Goal: Communication & Community: Answer question/provide support

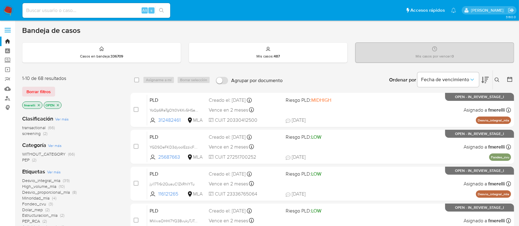
scroll to position [41, 0]
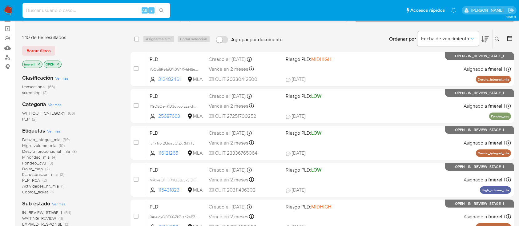
click at [123, 10] on input at bounding box center [96, 10] width 148 height 8
paste input "YxcVNOVr8UqeQ6RNWWMLgReM"
type input "YxcVNOVr8UqeQ6RNWWMLgReM"
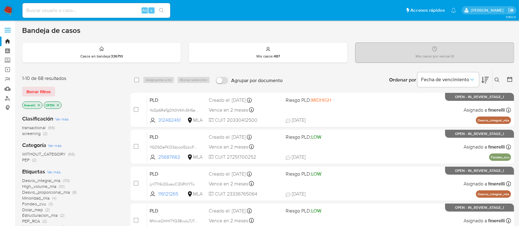
click at [86, 14] on div "Alt s" at bounding box center [96, 10] width 148 height 15
paste input "YxcVNOVr8UqeQ6RNWWMLgReM"
type input "YxcVNOVr8UqeQ6RNWWMLgReM"
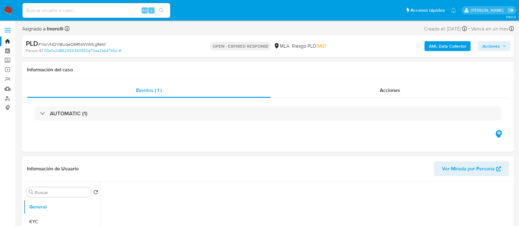
select select "10"
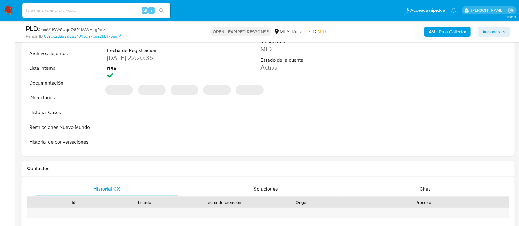
scroll to position [205, 0]
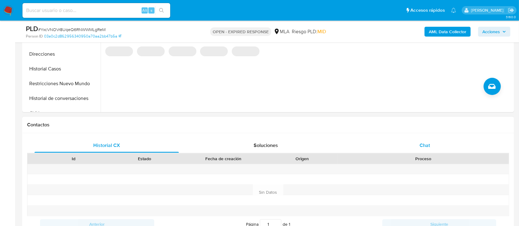
click at [422, 151] on div "Chat" at bounding box center [425, 145] width 144 height 15
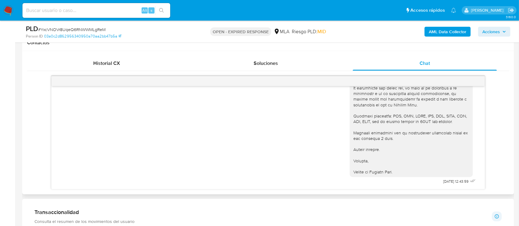
scroll to position [724, 0]
click at [8, 14] on img at bounding box center [8, 10] width 10 height 10
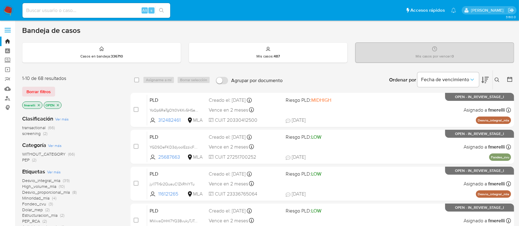
click at [498, 79] on icon at bounding box center [497, 80] width 5 height 5
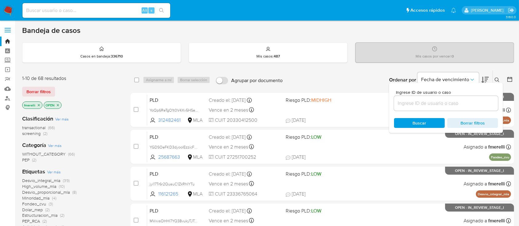
click at [461, 105] on input at bounding box center [446, 103] width 104 height 8
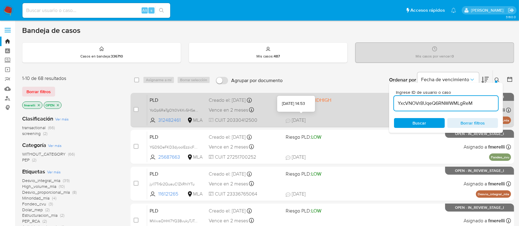
type input "YxcVNOVr8UqeQ6RNWWMLgReM"
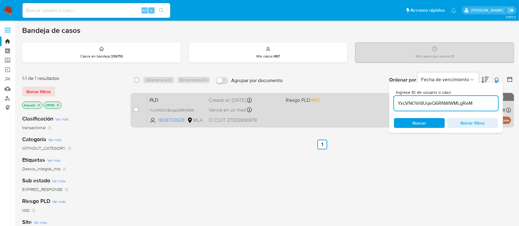
click at [133, 108] on div "case-item-checkbox No es posible asignar el caso PLD YxcVNOVr8UqeQ6RNWWMLgReM 1…" at bounding box center [323, 110] width 384 height 34
click at [135, 107] on input "checkbox" at bounding box center [136, 109] width 5 height 5
checkbox input "true"
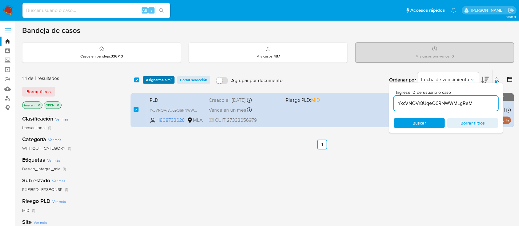
click at [156, 77] on span "Asignarme a mí" at bounding box center [159, 80] width 26 height 6
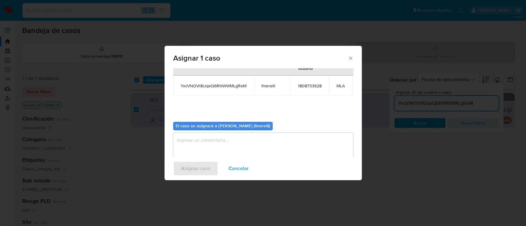
scroll to position [38, 0]
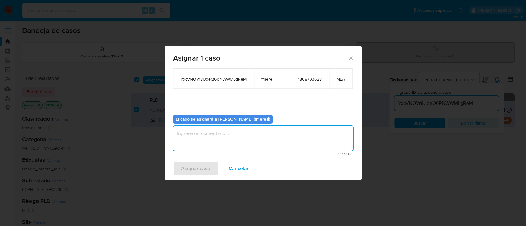
click at [229, 127] on textarea "assign-modal" at bounding box center [263, 138] width 180 height 25
click at [201, 170] on span "Asignar caso" at bounding box center [195, 169] width 29 height 14
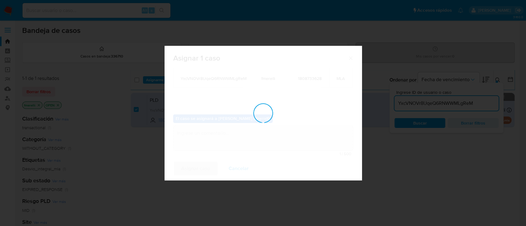
checkbox input "false"
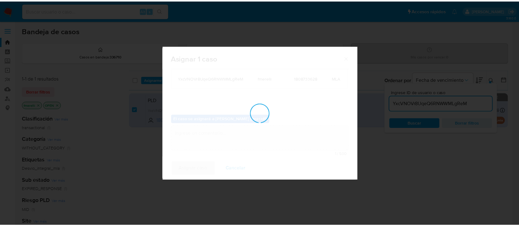
scroll to position [37, 0]
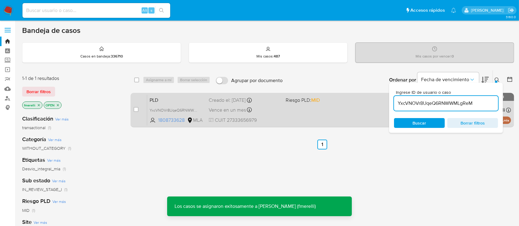
click at [295, 113] on div "PLD YxcVNOVr8UqeQ6RNWWMLgReM 1808733628 MLA Riesgo PLD: MID Creado el: 12/08/20…" at bounding box center [329, 110] width 364 height 31
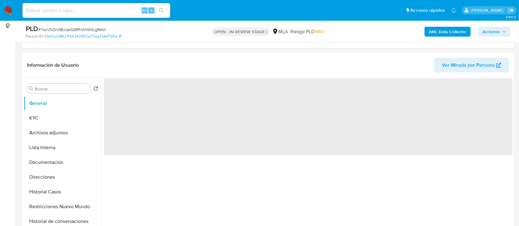
select select "10"
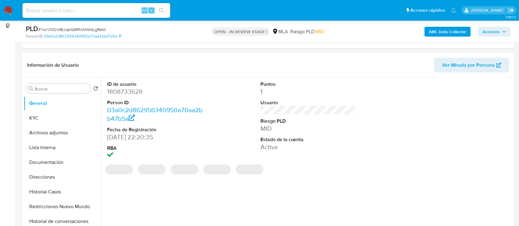
scroll to position [205, 0]
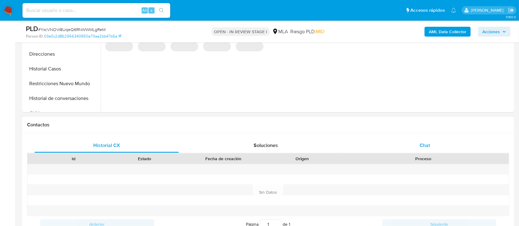
click at [447, 143] on div "Chat" at bounding box center [425, 145] width 144 height 15
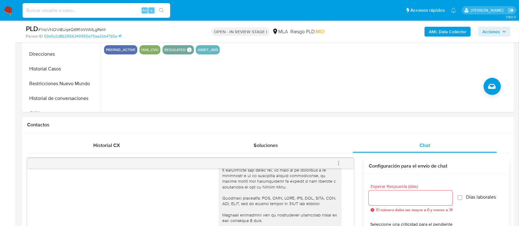
scroll to position [246, 0]
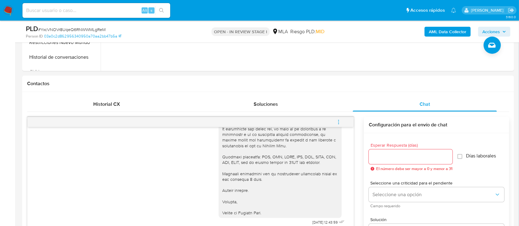
drag, startPoint x: 340, startPoint y: 124, endPoint x: 335, endPoint y: 124, distance: 4.6
click at [340, 124] on icon "menu-action" at bounding box center [339, 123] width 6 height 6
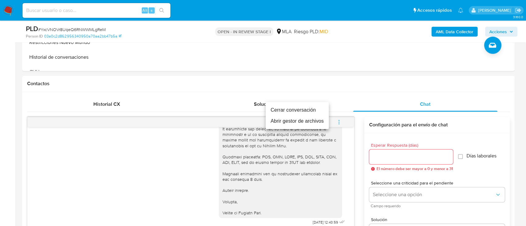
click at [293, 110] on li "Cerrar conversación" at bounding box center [296, 110] width 63 height 11
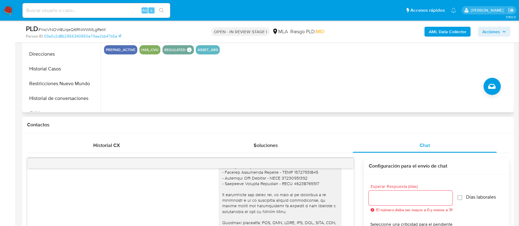
scroll to position [82, 0]
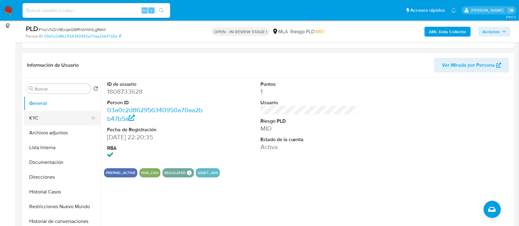
click at [34, 115] on button "KYC" at bounding box center [60, 118] width 72 height 15
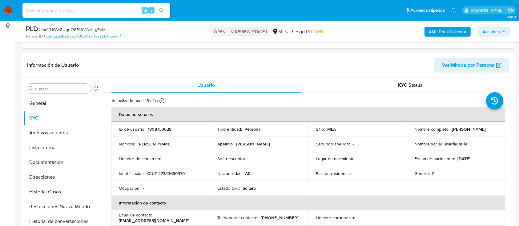
drag, startPoint x: 411, startPoint y: 132, endPoint x: 459, endPoint y: 114, distance: 51.0
click at [468, 131] on td "Nombre completo : Maria Emilia Binaghi Mussin" at bounding box center [456, 129] width 99 height 15
copy p "Maria Emilia Binaghi Mussin"
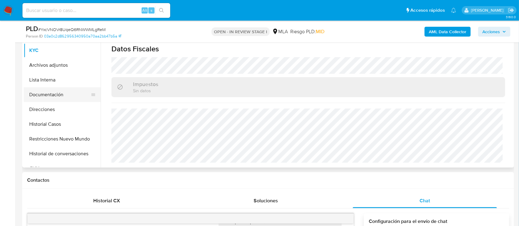
scroll to position [123, 0]
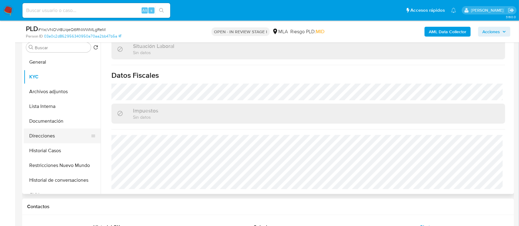
click at [49, 137] on button "Direcciones" at bounding box center [60, 136] width 72 height 15
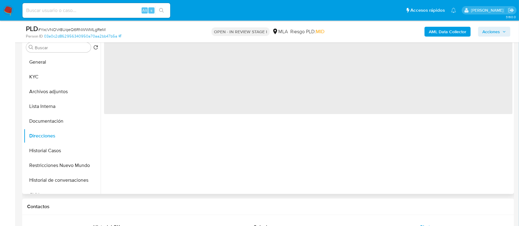
scroll to position [82, 0]
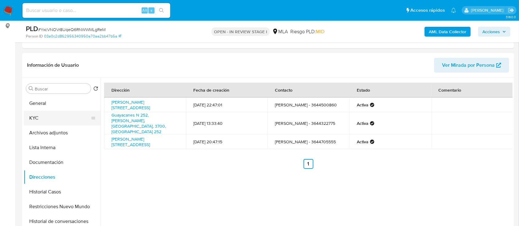
click at [48, 118] on button "KYC" at bounding box center [60, 118] width 72 height 15
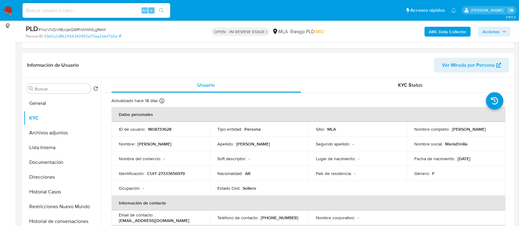
click at [178, 175] on p "CUIT 27333656979" at bounding box center [166, 174] width 38 height 6
drag, startPoint x: 178, startPoint y: 175, endPoint x: 181, endPoint y: 172, distance: 4.4
click at [178, 174] on p "CUIT 27333656979" at bounding box center [166, 174] width 38 height 6
copy p "27333656979"
click at [218, 166] on td "Soft descriptor : -" at bounding box center [259, 159] width 99 height 15
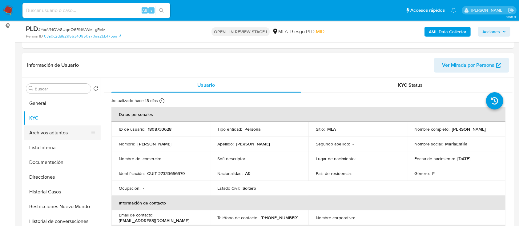
drag, startPoint x: 57, startPoint y: 137, endPoint x: 57, endPoint y: 132, distance: 5.2
click at [57, 137] on button "Archivos adjuntos" at bounding box center [60, 133] width 72 height 15
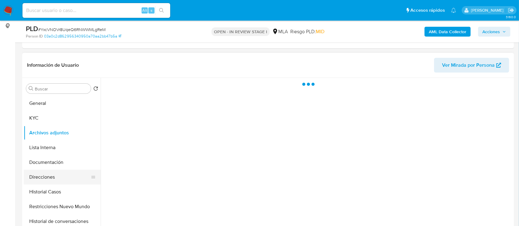
click at [54, 172] on button "Direcciones" at bounding box center [60, 177] width 72 height 15
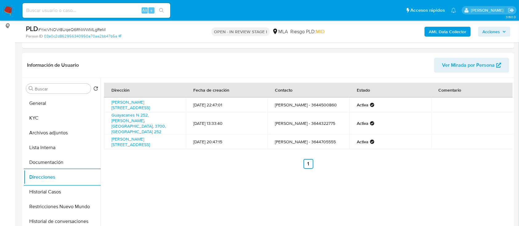
click at [283, 117] on td "Eloy Martín Peña - 3644322775" at bounding box center [309, 123] width 82 height 22
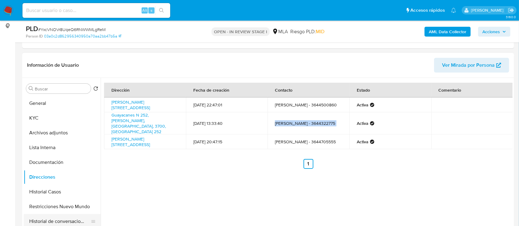
click at [69, 219] on button "Historial de conversaciones" at bounding box center [60, 221] width 72 height 15
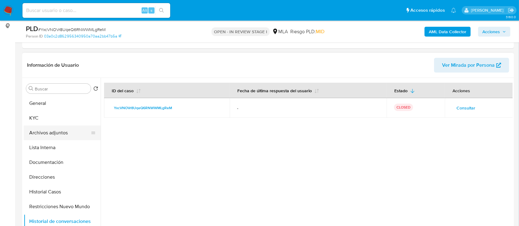
click at [52, 126] on button "Archivos adjuntos" at bounding box center [60, 133] width 72 height 15
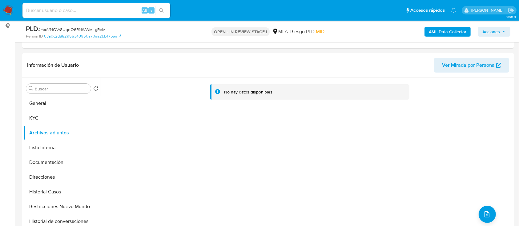
click at [443, 31] on b "AML Data Collector" at bounding box center [448, 32] width 38 height 10
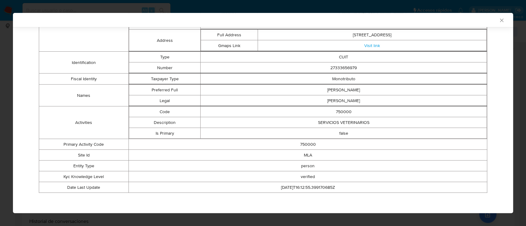
scroll to position [17, 0]
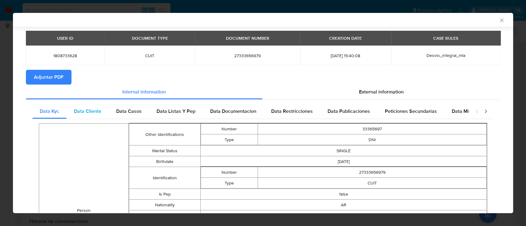
click at [86, 110] on span "Data Cliente" at bounding box center [87, 111] width 27 height 7
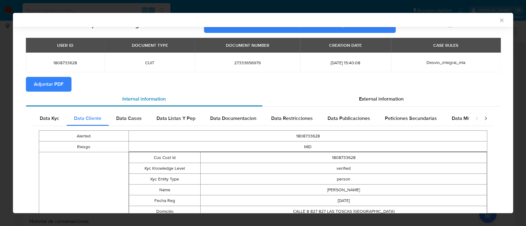
scroll to position [0, 0]
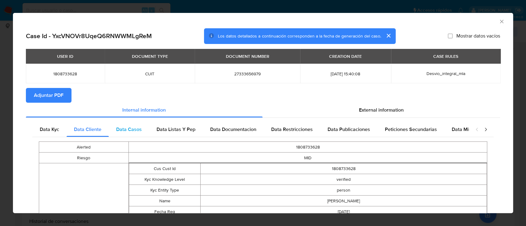
click at [140, 128] on span "Data Casos" at bounding box center [129, 129] width 26 height 7
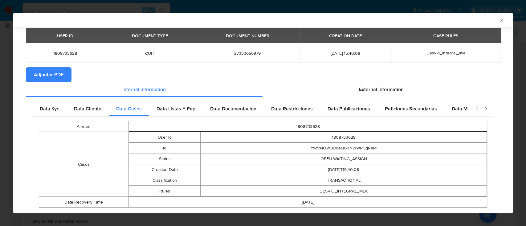
scroll to position [35, 0]
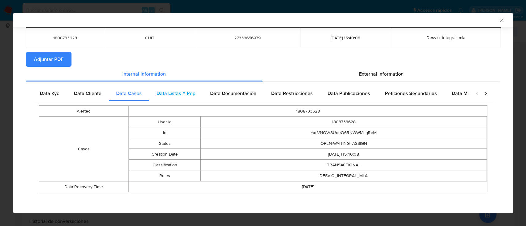
click at [156, 94] on span "Data Listas Y Pep" at bounding box center [175, 93] width 39 height 7
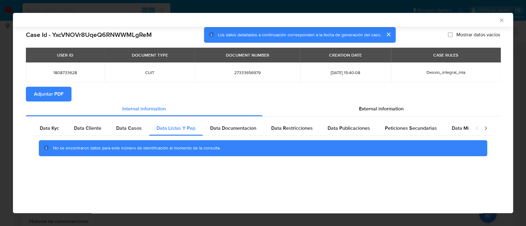
click at [239, 137] on div "No se encontraron datos para este número de identificación al momento de la con…" at bounding box center [262, 148] width 461 height 25
click at [244, 131] on span "Data Documentacion" at bounding box center [233, 128] width 46 height 7
click at [309, 133] on div "Data Restricciones" at bounding box center [292, 128] width 56 height 15
click at [344, 130] on span "Data Publicaciones" at bounding box center [348, 128] width 43 height 7
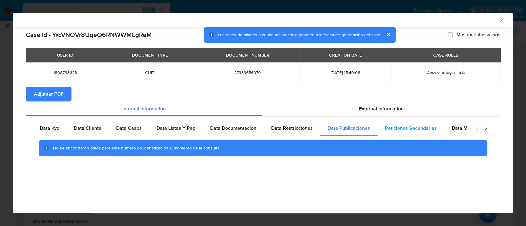
click at [413, 134] on div "Peticiones Secundarias" at bounding box center [410, 128] width 67 height 15
click at [460, 132] on span "Data Minoridad" at bounding box center [469, 128] width 34 height 7
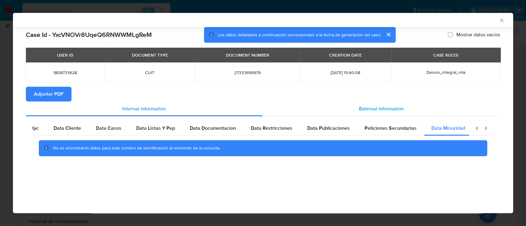
scroll to position [0, 21]
click at [375, 110] on span "External information" at bounding box center [381, 108] width 45 height 7
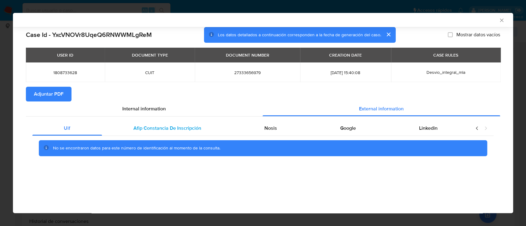
click at [175, 129] on span "Afip Constancia De Inscripción" at bounding box center [167, 128] width 68 height 7
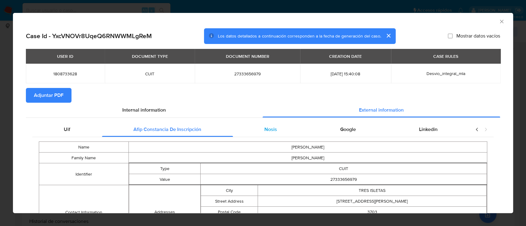
click at [257, 133] on div "Nosis" at bounding box center [271, 129] width 76 height 15
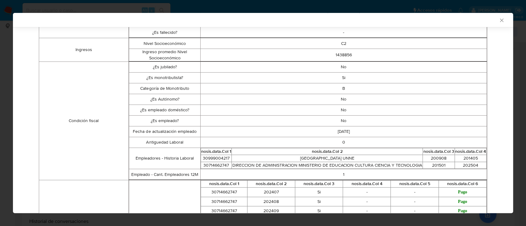
scroll to position [163, 0]
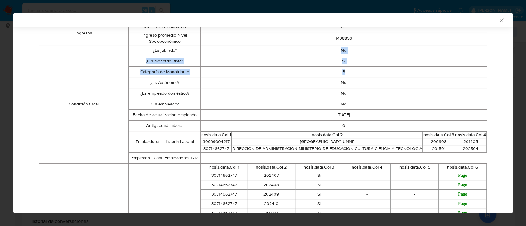
drag, startPoint x: 336, startPoint y: 50, endPoint x: 346, endPoint y: 97, distance: 47.8
click at [347, 75] on tbody "¿Es jubilado? No ¿Es monotributista? Si Categoría de Monotributo B ¿Es Autónomo…" at bounding box center [308, 104] width 358 height 119
drag, startPoint x: 318, startPoint y: 115, endPoint x: 445, endPoint y: 161, distance: 135.5
click at [452, 164] on tbody "¿Es jubilado? No ¿Es monotributista? Si Categoría de Monotributo B ¿Es Autónomo…" at bounding box center [308, 104] width 358 height 119
click at [454, 152] on td "202504" at bounding box center [470, 148] width 32 height 7
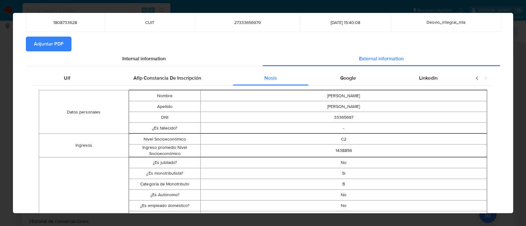
scroll to position [0, 0]
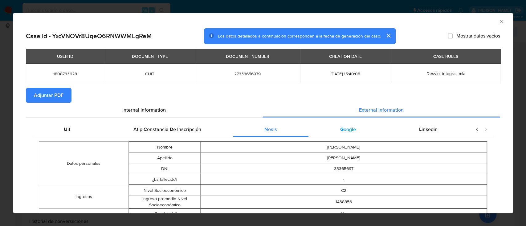
click at [350, 132] on span "Google" at bounding box center [348, 129] width 16 height 7
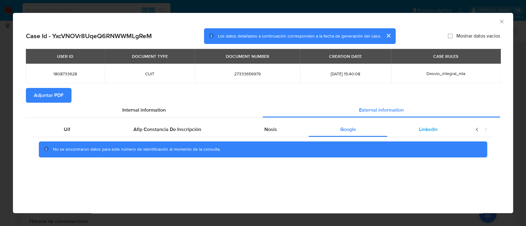
click at [415, 132] on div "Linkedin" at bounding box center [428, 129] width 82 height 15
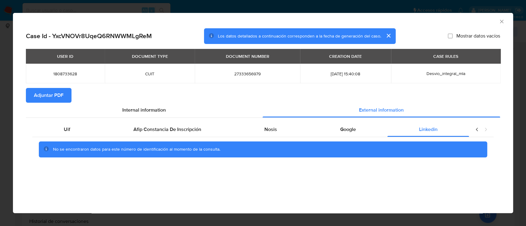
click at [55, 101] on span "Adjuntar PDF" at bounding box center [49, 96] width 30 height 14
click at [502, 20] on icon "Cerrar ventana" at bounding box center [501, 21] width 6 height 6
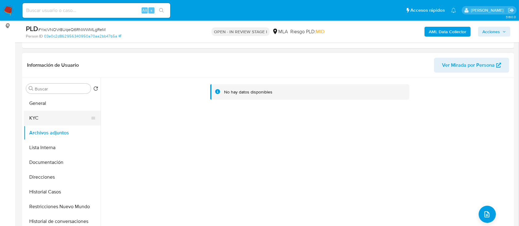
drag, startPoint x: 33, startPoint y: 127, endPoint x: 45, endPoint y: 113, distance: 18.1
click at [33, 126] on button "Archivos adjuntos" at bounding box center [62, 133] width 77 height 15
click at [45, 113] on button "KYC" at bounding box center [60, 118] width 72 height 15
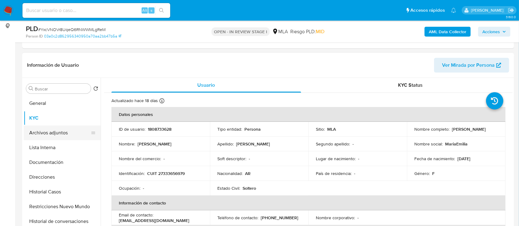
click at [47, 129] on button "Archivos adjuntos" at bounding box center [60, 133] width 72 height 15
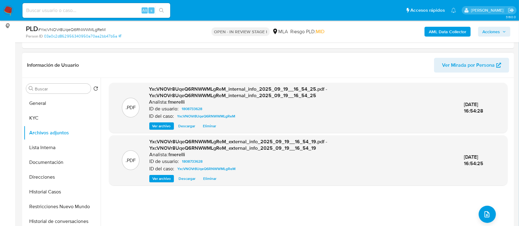
click at [164, 123] on span "Ver archivo" at bounding box center [161, 126] width 18 height 6
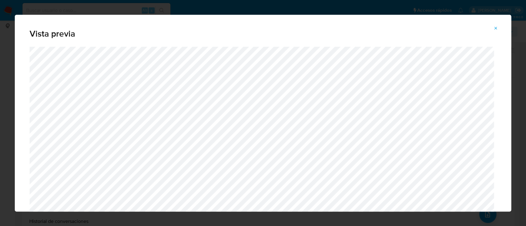
click at [498, 26] on button "Attachment preview" at bounding box center [496, 28] width 14 height 10
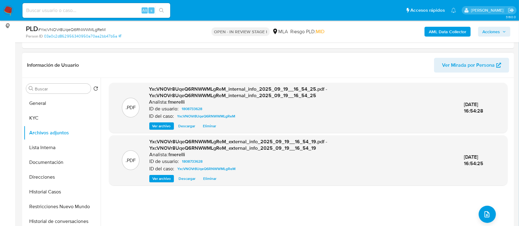
click at [157, 176] on span "Ver archivo" at bounding box center [161, 179] width 18 height 6
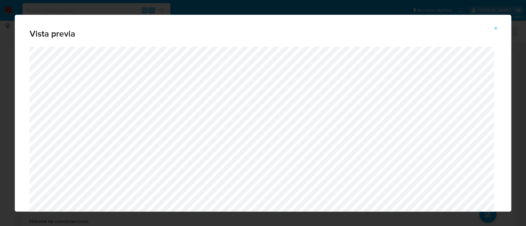
drag, startPoint x: 496, startPoint y: 30, endPoint x: 499, endPoint y: 50, distance: 19.9
click at [496, 30] on icon "Attachment preview" at bounding box center [495, 28] width 5 height 5
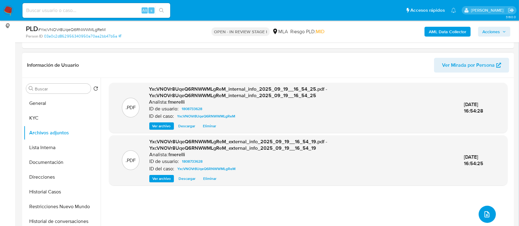
click at [484, 211] on icon "upload-file" at bounding box center [487, 214] width 7 height 7
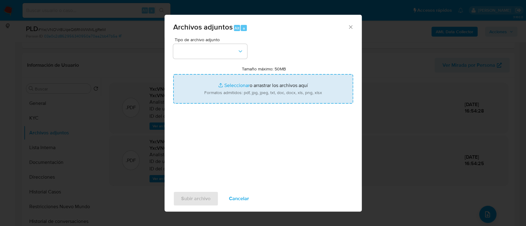
type input "C:\fakepath\NOSIS_Manager_InformeIndividual_27333656979_654927_20250911091950.p…"
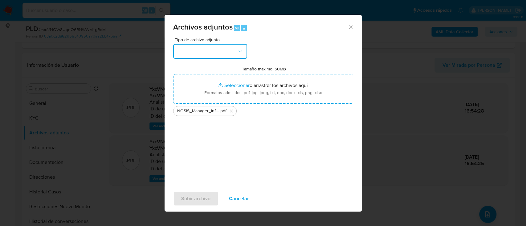
click at [217, 50] on button "button" at bounding box center [210, 51] width 74 height 15
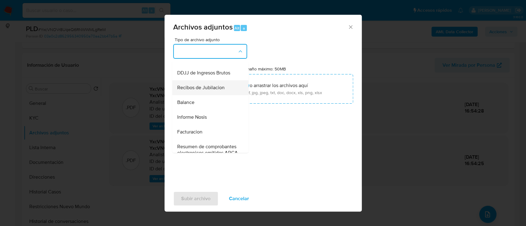
scroll to position [205, 0]
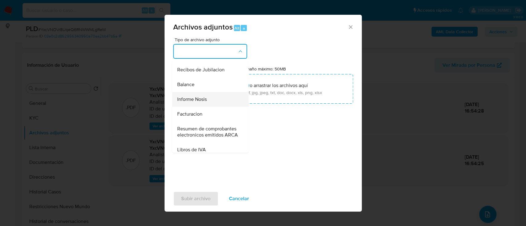
click at [219, 107] on div "Informe Nosis" at bounding box center [208, 99] width 63 height 15
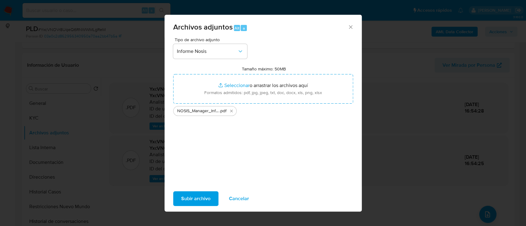
click at [186, 197] on span "Subir archivo" at bounding box center [195, 199] width 29 height 14
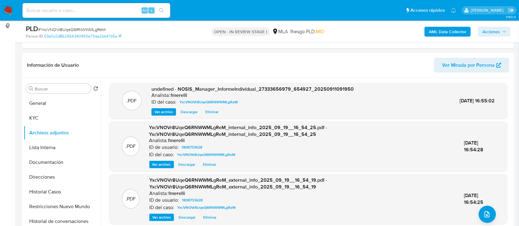
click at [157, 111] on span "Ver archivo" at bounding box center [164, 112] width 18 height 6
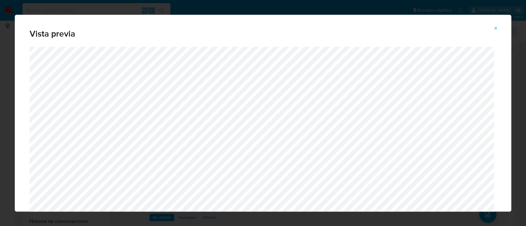
click at [493, 28] on icon "Attachment preview" at bounding box center [495, 28] width 5 height 5
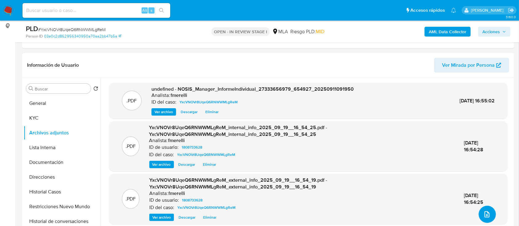
click at [483, 219] on button "upload-file" at bounding box center [487, 214] width 17 height 17
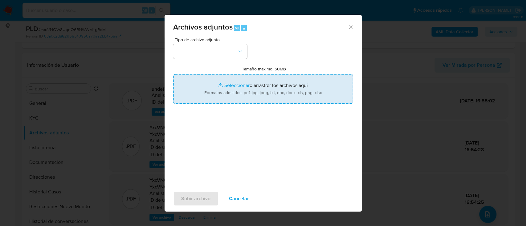
type input "C:\fakepath\Caselog YxcVNOVr8UqeQ6RNWWMLgReM_2025_08_19_12_17_24.docx"
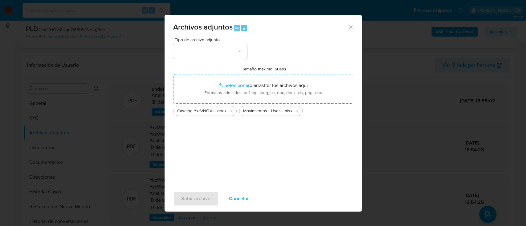
click at [225, 61] on div "Tipo de archivo adjunto Tamaño máximo: 50MB Seleccionar archivos Seleccionar o …" at bounding box center [263, 110] width 180 height 145
click at [229, 54] on button "button" at bounding box center [210, 51] width 74 height 15
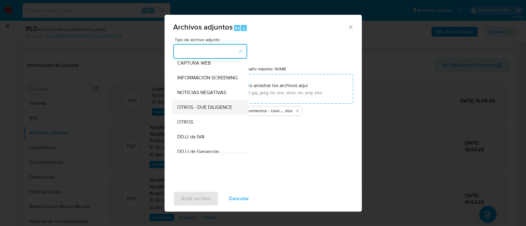
scroll to position [82, 0]
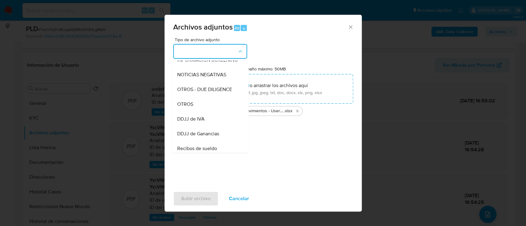
click at [209, 112] on div "OTROS" at bounding box center [208, 104] width 63 height 15
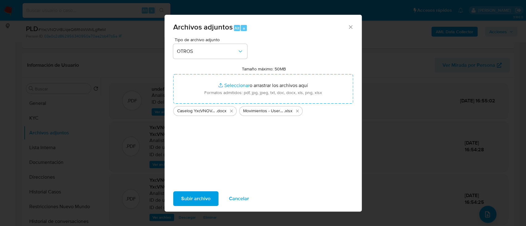
click at [192, 194] on span "Subir archivo" at bounding box center [195, 199] width 29 height 14
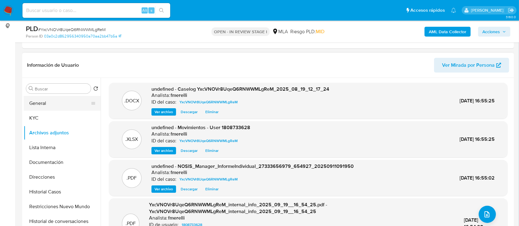
click at [42, 99] on button "General" at bounding box center [60, 103] width 72 height 15
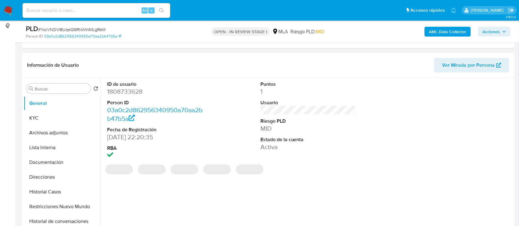
click at [136, 92] on dd "1808733628" at bounding box center [155, 91] width 96 height 9
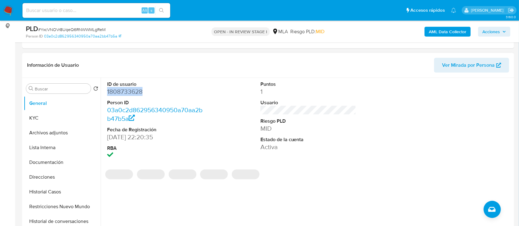
click at [136, 92] on dd "1808733628" at bounding box center [155, 91] width 96 height 9
copy dd "1808733628"
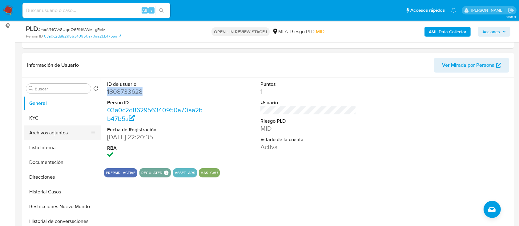
drag, startPoint x: 52, startPoint y: 141, endPoint x: 54, endPoint y: 136, distance: 4.7
click at [54, 138] on ul "General KYC Archivos adjuntos Lista Interna Documentación Direcciones Historial…" at bounding box center [62, 165] width 77 height 139
click at [55, 135] on button "Archivos adjuntos" at bounding box center [60, 133] width 72 height 15
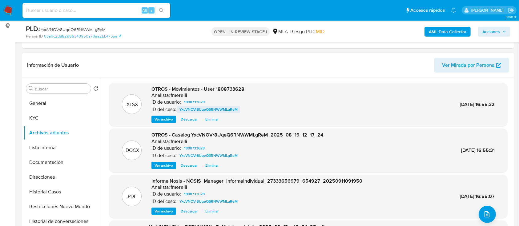
drag, startPoint x: 164, startPoint y: 164, endPoint x: 210, endPoint y: 106, distance: 74.7
click at [163, 164] on span "Ver archivo" at bounding box center [164, 166] width 18 height 6
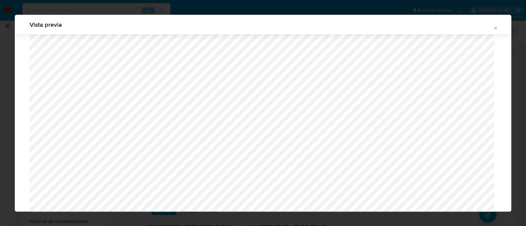
scroll to position [561, 0]
click at [497, 31] on span "Attachment preview" at bounding box center [495, 28] width 5 height 9
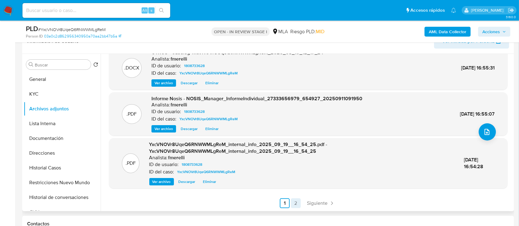
scroll to position [123, 0]
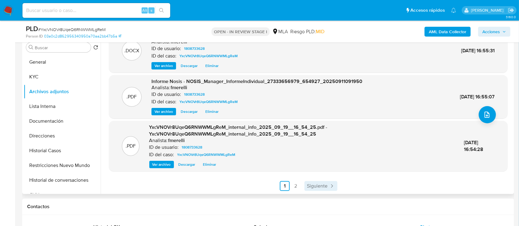
click at [310, 185] on span "Siguiente" at bounding box center [317, 186] width 21 height 5
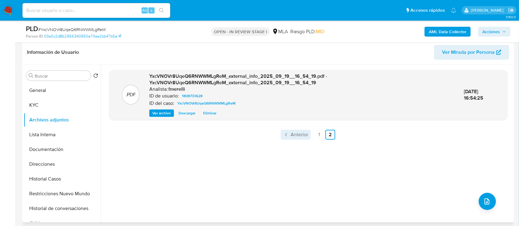
scroll to position [82, 0]
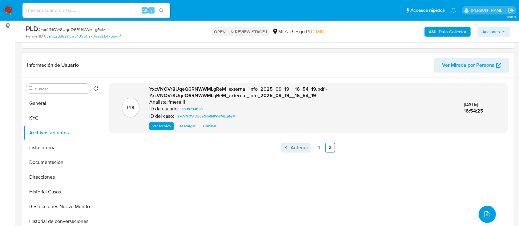
click at [291, 145] on span "Anterior" at bounding box center [300, 147] width 18 height 5
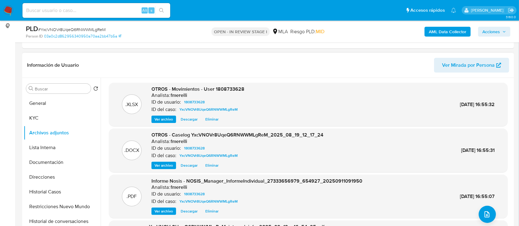
scroll to position [59, 0]
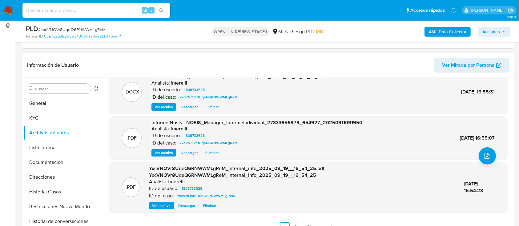
click at [319, 222] on div ".XLSX OTROS - Movimientos - User 1808733628 Analista: fmerelli ID de usuario: 1…" at bounding box center [308, 128] width 399 height 208
click at [321, 225] on span "Siguiente" at bounding box center [317, 227] width 21 height 5
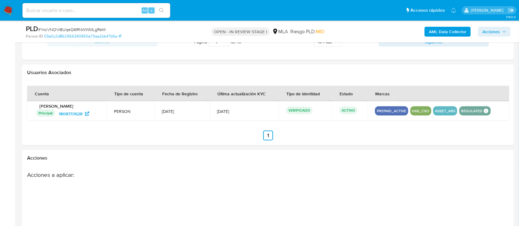
scroll to position [77, 0]
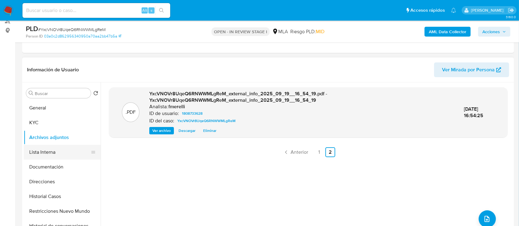
click at [42, 148] on button "Lista Interna" at bounding box center [60, 152] width 72 height 15
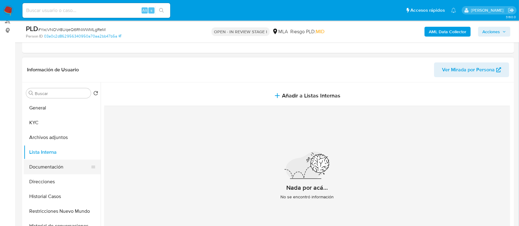
click at [43, 171] on button "Documentación" at bounding box center [60, 167] width 72 height 15
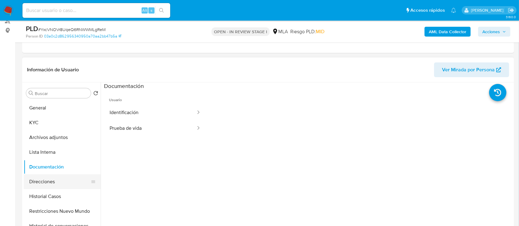
click at [38, 183] on button "Direcciones" at bounding box center [60, 182] width 72 height 15
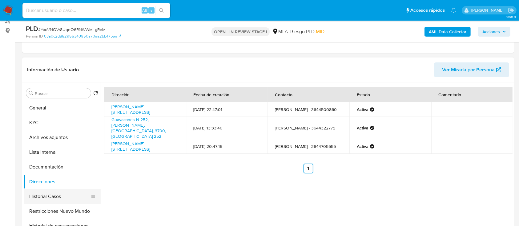
click at [34, 196] on button "Historial Casos" at bounding box center [60, 196] width 72 height 15
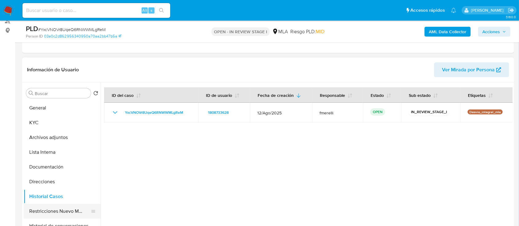
click at [47, 208] on button "Restricciones Nuevo Mundo" at bounding box center [60, 211] width 72 height 15
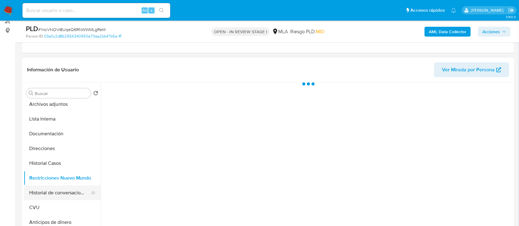
scroll to position [41, 0]
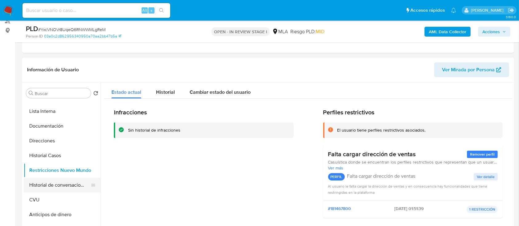
click at [52, 178] on button "Historial de conversaciones" at bounding box center [60, 185] width 72 height 15
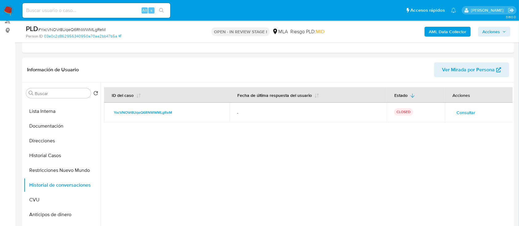
click at [508, 31] on button "Acciones" at bounding box center [494, 32] width 32 height 10
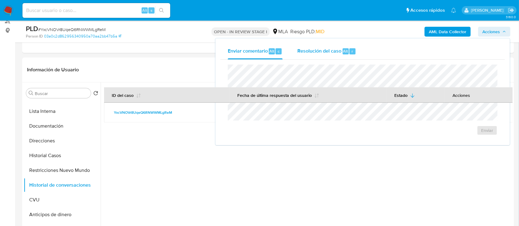
click at [342, 55] on div "Resolución del caso Alt r" at bounding box center [327, 51] width 59 height 16
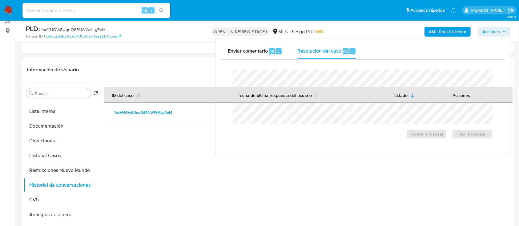
scroll to position [0, 0]
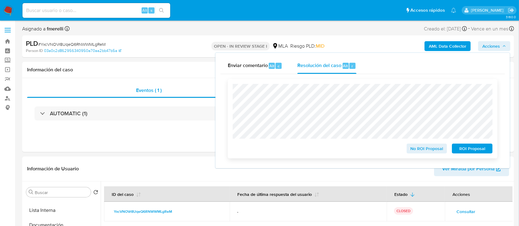
click at [411, 150] on span "No ROI Proposal" at bounding box center [427, 148] width 32 height 9
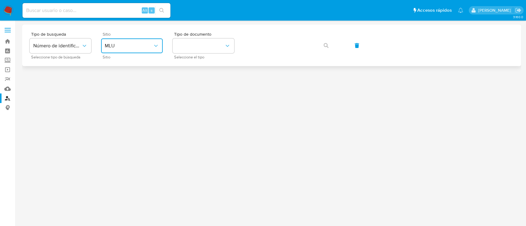
click at [140, 51] on button "MLU" at bounding box center [132, 45] width 62 height 15
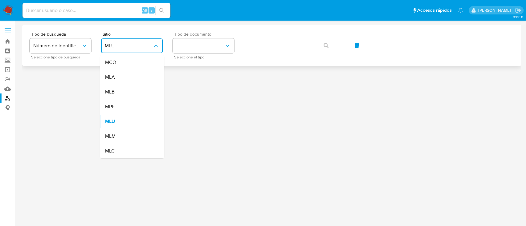
drag, startPoint x: 136, startPoint y: 83, endPoint x: 200, endPoint y: 59, distance: 67.8
click at [136, 83] on div "MLA" at bounding box center [130, 77] width 51 height 15
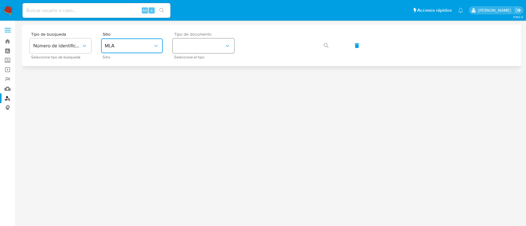
click at [231, 40] on button "identificationType" at bounding box center [203, 45] width 62 height 15
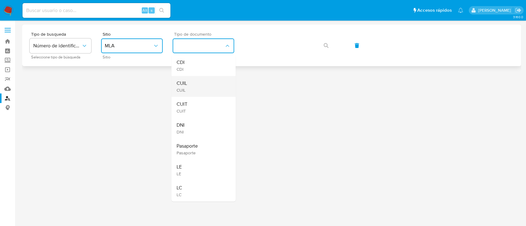
click at [201, 82] on div "CUIL CUIL" at bounding box center [201, 86] width 51 height 21
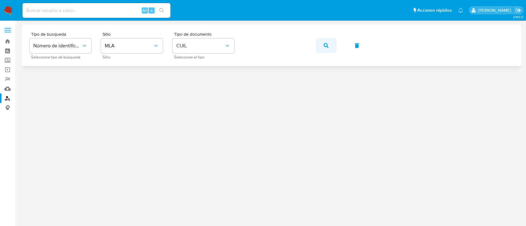
click at [332, 45] on button "button" at bounding box center [325, 45] width 21 height 15
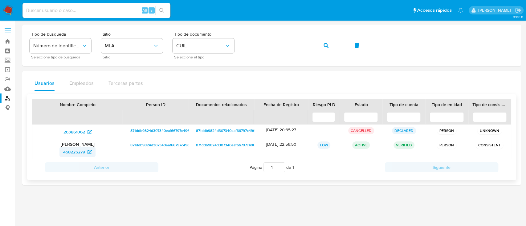
click at [84, 153] on span "458225279" at bounding box center [74, 152] width 22 height 10
click at [327, 43] on icon "button" at bounding box center [325, 45] width 5 height 5
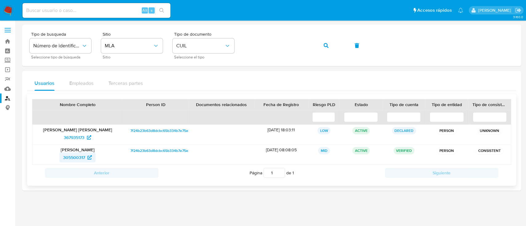
click at [78, 154] on span "305500317" at bounding box center [74, 158] width 22 height 10
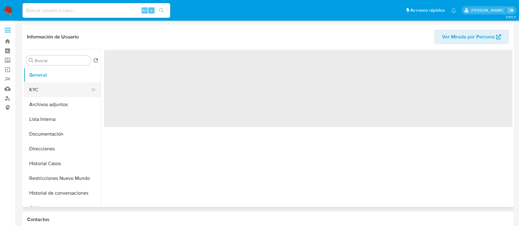
click at [58, 93] on button "KYC" at bounding box center [60, 90] width 72 height 15
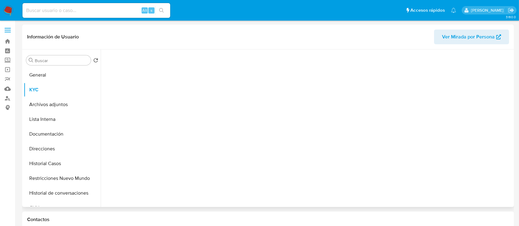
select select "10"
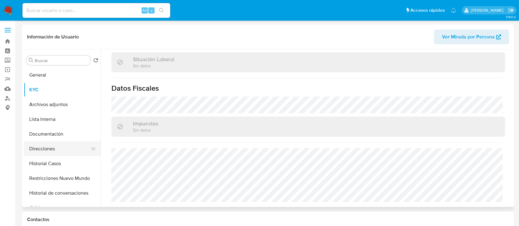
click at [38, 148] on button "Direcciones" at bounding box center [60, 149] width 72 height 15
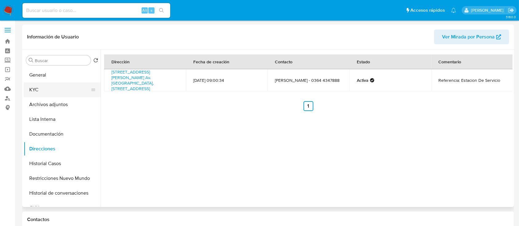
click at [51, 90] on button "KYC" at bounding box center [60, 90] width 72 height 15
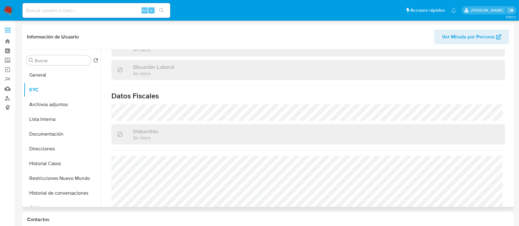
scroll to position [324, 0]
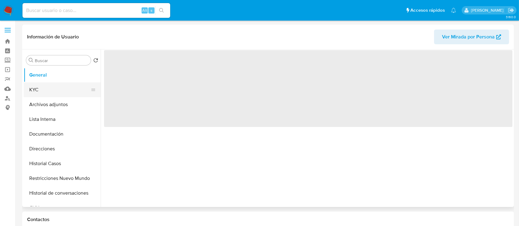
click at [52, 88] on button "KYC" at bounding box center [60, 90] width 72 height 15
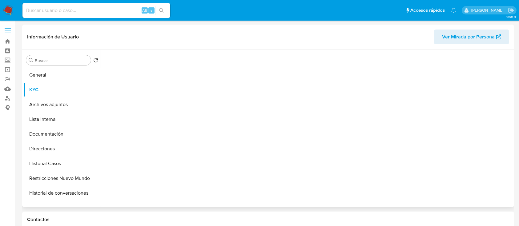
select select "10"
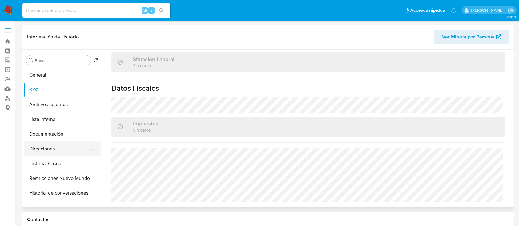
click at [59, 145] on button "Direcciones" at bounding box center [60, 149] width 72 height 15
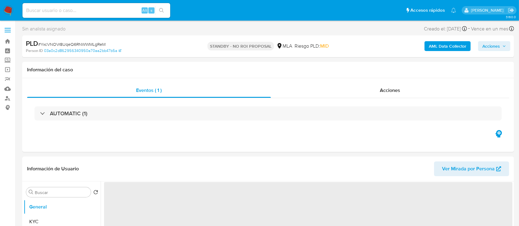
select select "10"
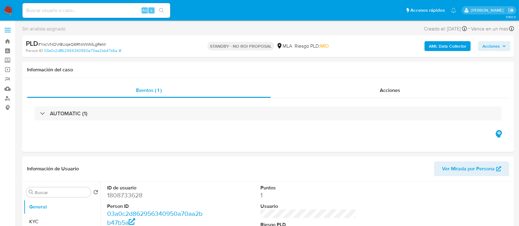
click at [7, 8] on img at bounding box center [8, 10] width 10 height 10
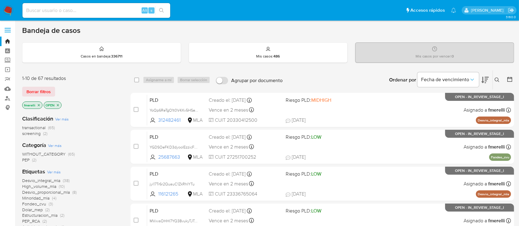
click at [39, 104] on icon "close-filter" at bounding box center [39, 105] width 2 height 2
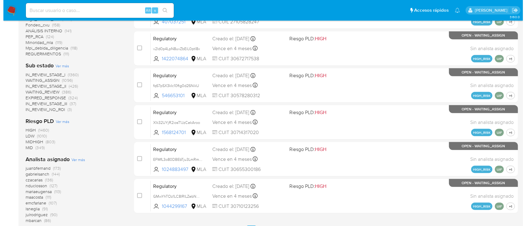
scroll to position [287, 0]
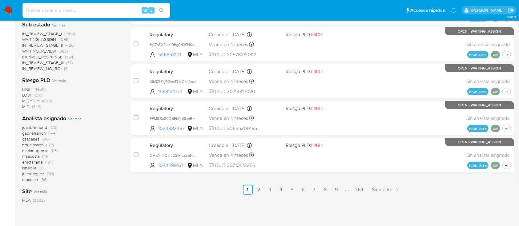
click at [75, 119] on span "Ver más" at bounding box center [75, 119] width 14 height 6
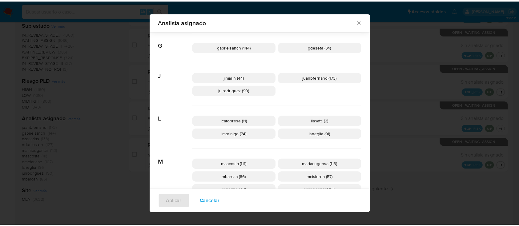
scroll to position [242, 0]
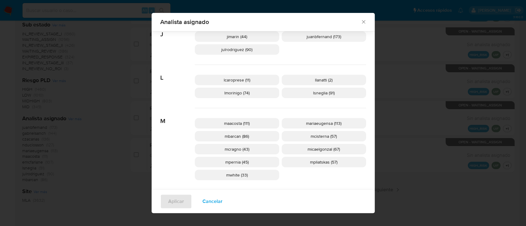
click at [360, 20] on icon "Cerrar" at bounding box center [363, 22] width 6 height 6
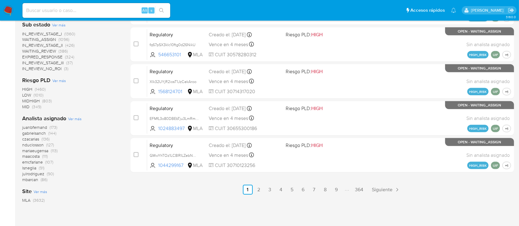
click at [81, 4] on div "Alt s" at bounding box center [96, 10] width 148 height 15
click at [89, 10] on input at bounding box center [96, 10] width 148 height 8
paste input "644OOdAWvwoegWFBzZN5nSMf"
type input "644OOdAWvwoegWFBzZN5nSMf"
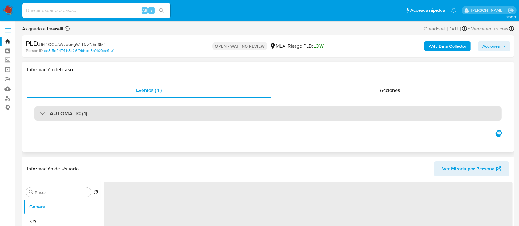
select select "10"
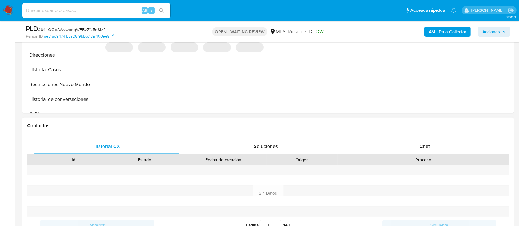
scroll to position [205, 0]
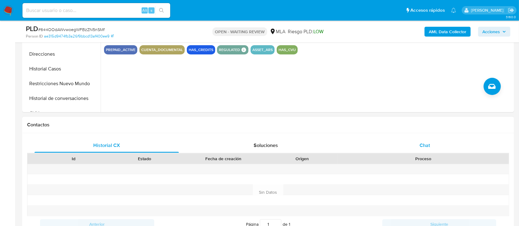
click at [407, 144] on div "Chat" at bounding box center [425, 145] width 144 height 15
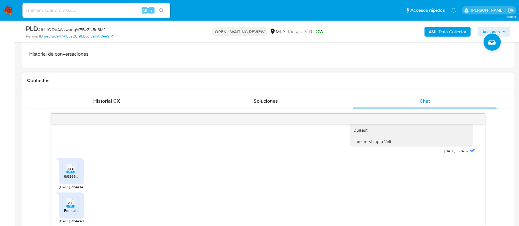
scroll to position [287, 0]
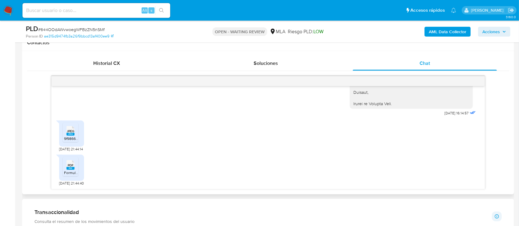
click at [388, 148] on div "JPEG JPEG 9f9866ec-8fbc-4d1d-a3bb-055b6955e822.jpeg 12/09/2025 21:44:14" at bounding box center [268, 135] width 418 height 34
click at [73, 142] on li "JPEG JPEG 9f9866ec-8fbc-4d1d-a3bb-055b6955e822.jpeg" at bounding box center [70, 132] width 15 height 19
click at [71, 162] on icon at bounding box center [71, 165] width 8 height 10
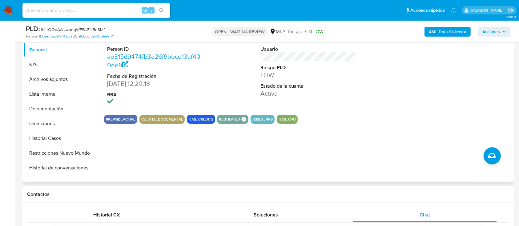
scroll to position [123, 0]
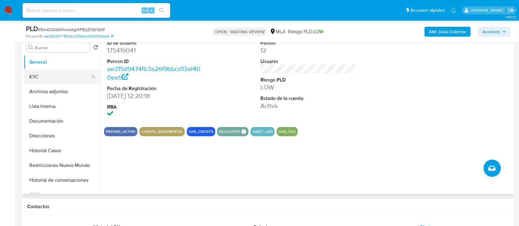
click at [50, 78] on button "KYC" at bounding box center [60, 77] width 72 height 15
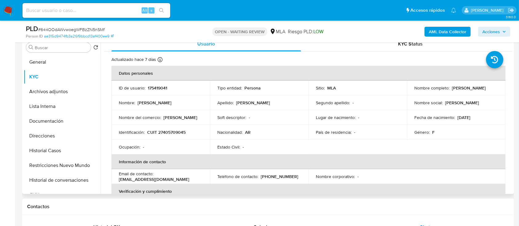
click at [167, 136] on td "Identificación : CUIT 27405709045" at bounding box center [160, 132] width 99 height 15
click at [173, 132] on p "CUIT 27405709045" at bounding box center [166, 133] width 38 height 6
copy p "27405709045"
click at [463, 34] on b "AML Data Collector" at bounding box center [448, 32] width 38 height 10
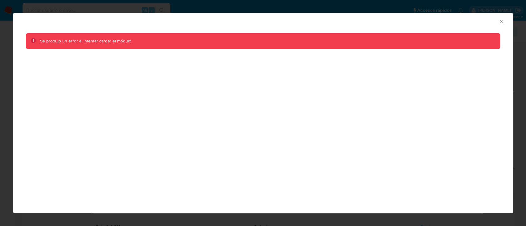
click at [501, 23] on icon "Cerrar ventana" at bounding box center [501, 21] width 6 height 6
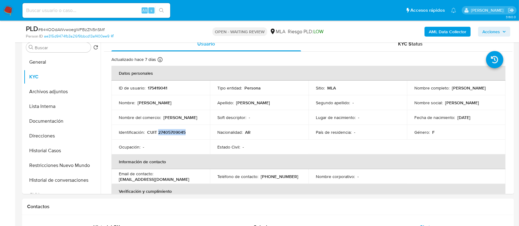
click at [452, 34] on b "AML Data Collector" at bounding box center [448, 32] width 38 height 10
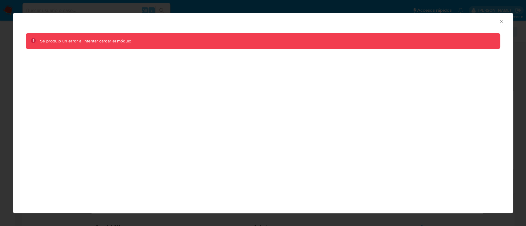
click at [502, 21] on icon "Cerrar ventana" at bounding box center [501, 21] width 6 height 6
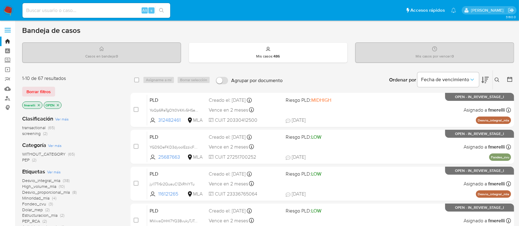
click at [500, 79] on icon at bounding box center [497, 80] width 5 height 5
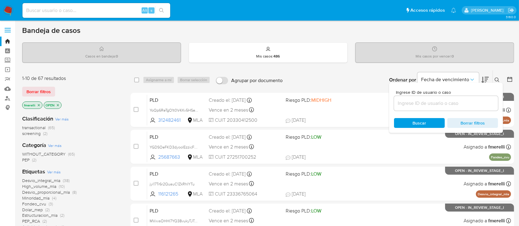
drag, startPoint x: 476, startPoint y: 99, endPoint x: 472, endPoint y: 102, distance: 4.6
click at [476, 99] on input at bounding box center [446, 103] width 104 height 8
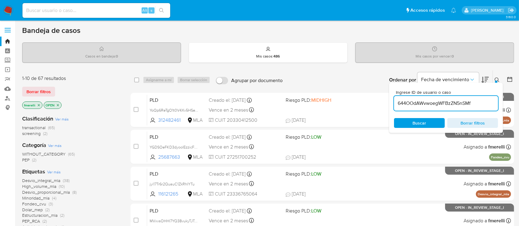
type input "644OOdAWvwoegWFBzZN5nSMf"
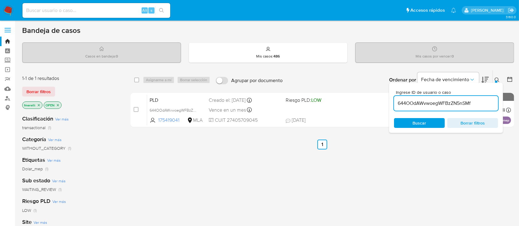
click at [134, 110] on input "checkbox" at bounding box center [136, 109] width 5 height 5
checkbox input "true"
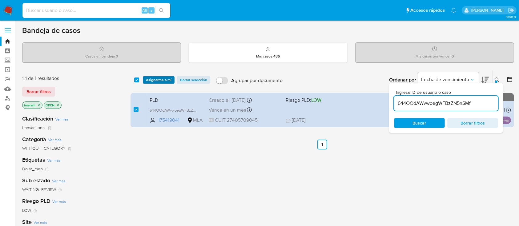
click at [161, 82] on span "Asignarme a mí" at bounding box center [159, 80] width 26 height 6
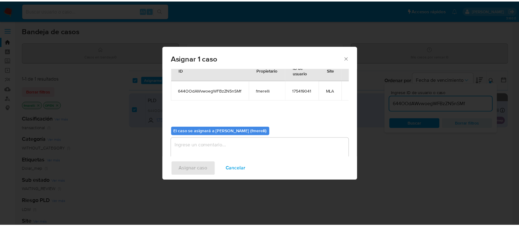
scroll to position [31, 0]
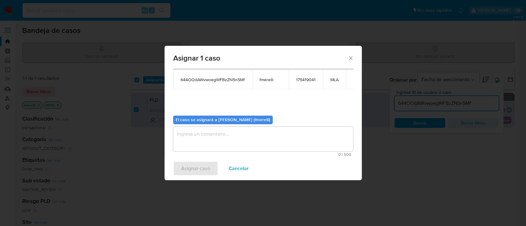
click at [188, 129] on textarea "assign-modal" at bounding box center [263, 139] width 180 height 25
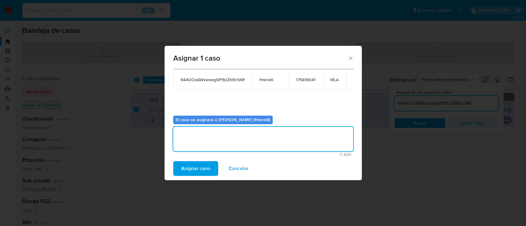
click at [186, 169] on span "Asignar caso" at bounding box center [195, 169] width 29 height 14
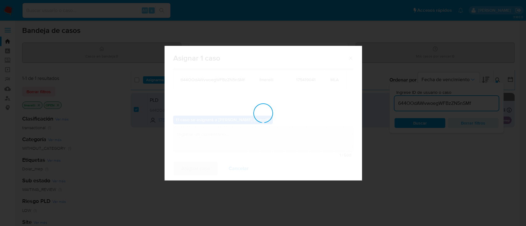
checkbox input "false"
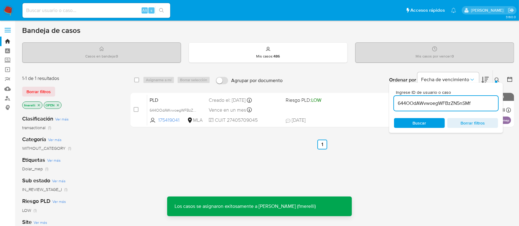
click at [286, 107] on div "PLD 644OOdAWvwoegWFBzZN5nSMf 175419041 MLA Riesgo PLD: LOW Creado el: 12/08/202…" at bounding box center [329, 110] width 364 height 31
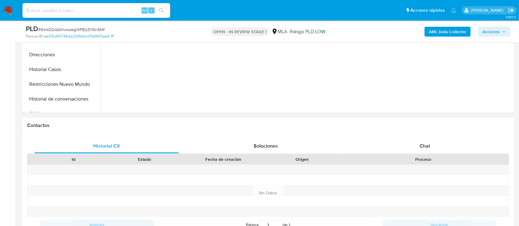
scroll to position [246, 0]
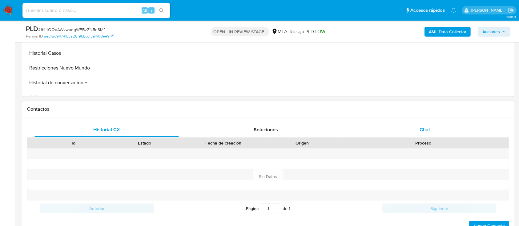
click at [417, 132] on div "Chat" at bounding box center [425, 130] width 144 height 15
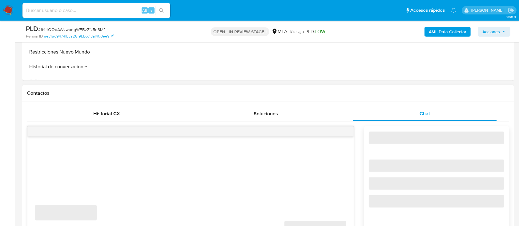
scroll to position [287, 0]
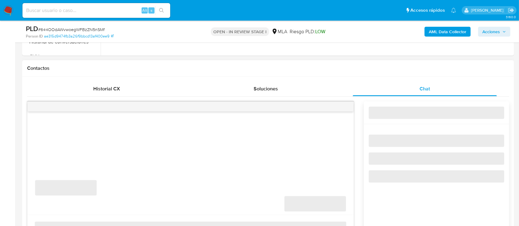
select select "10"
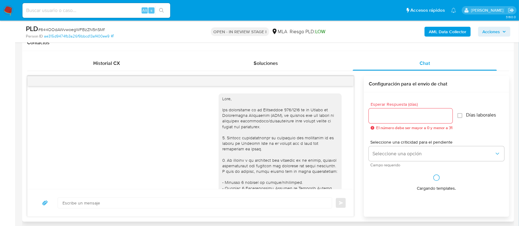
scroll to position [787, 0]
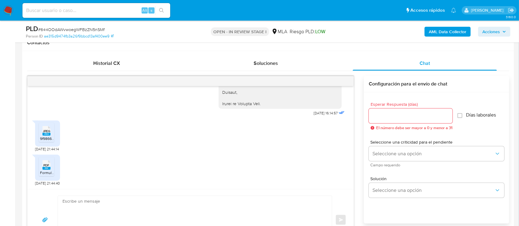
click at [175, 200] on textarea at bounding box center [194, 220] width 262 height 48
paste textarea "Hola, Muchas gracias por la respuesta. Analizamos tu caso y notamos que la info…"
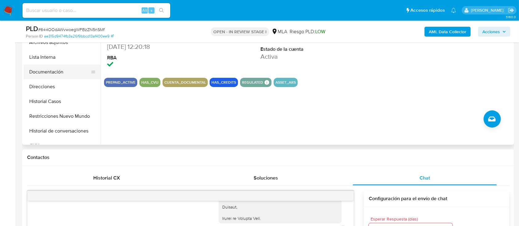
scroll to position [154, 0]
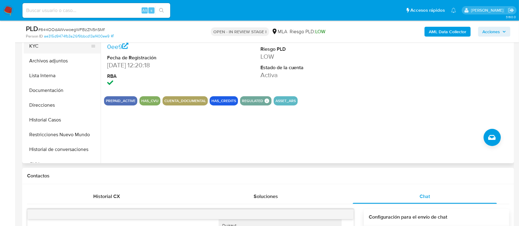
click at [57, 50] on button "KYC" at bounding box center [60, 46] width 72 height 15
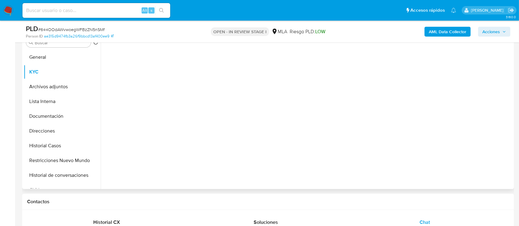
scroll to position [72, 0]
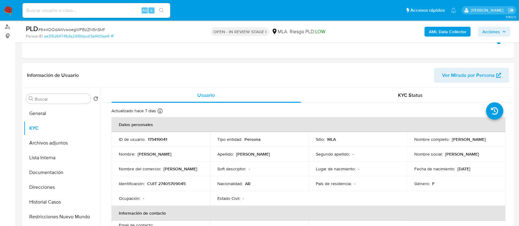
drag, startPoint x: 413, startPoint y: 143, endPoint x: 493, endPoint y: 143, distance: 80.1
click at [493, 142] on div "Nombre completo : Stephanie Ginette Ciccotosto" at bounding box center [457, 140] width 84 height 6
copy p "[PERSON_NAME]"
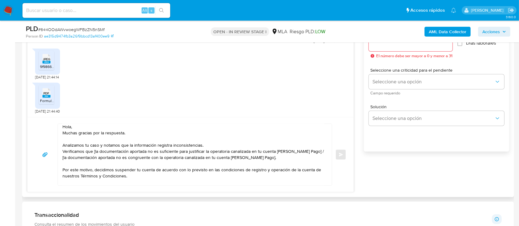
scroll to position [0, 0]
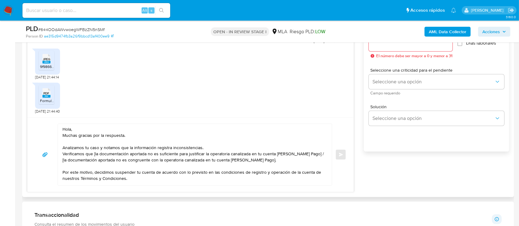
click at [92, 128] on textarea "Hola, Muchas gracias por la respuesta. Analizamos tu caso y notamos que la info…" at bounding box center [194, 155] width 262 height 62
paste textarea "[PERSON_NAME]"
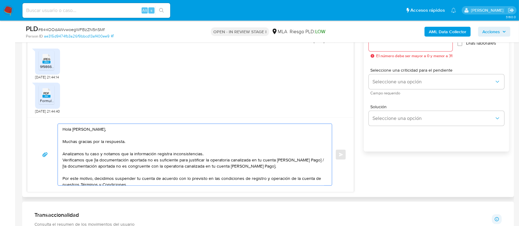
click at [218, 155] on textarea "Hola Stephanie Ginette Ciccotosto, Muchas gracias por la respuesta. Analizamos …" at bounding box center [194, 155] width 262 height 62
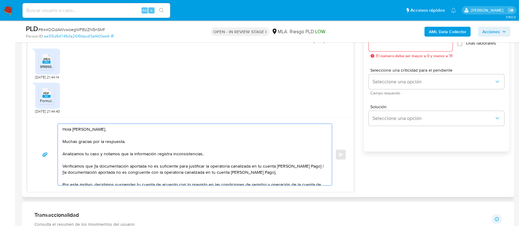
drag, startPoint x: 94, startPoint y: 169, endPoint x: 120, endPoint y: 167, distance: 25.6
click at [94, 168] on textarea "Hola Stephanie Ginette Ciccotosto, Muchas gracias por la respuesta. Analizamos …" at bounding box center [194, 155] width 262 height 62
drag, startPoint x: 308, startPoint y: 168, endPoint x: 310, endPoint y: 172, distance: 4.4
click at [310, 172] on textarea "Hola Stephanie Ginette Ciccotosto, Muchas gracias por la respuesta. Analizamos …" at bounding box center [194, 155] width 262 height 62
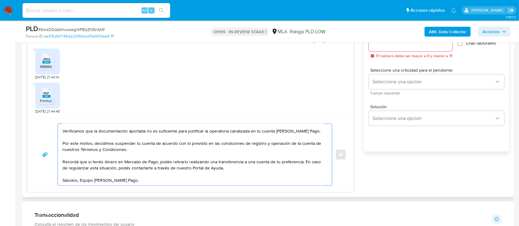
click at [180, 179] on textarea "Hola [PERSON_NAME], Muchas gracias por la respuesta. Analizamos tu caso y notam…" at bounding box center [194, 155] width 262 height 62
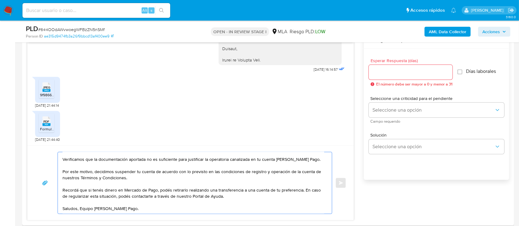
scroll to position [318, 0]
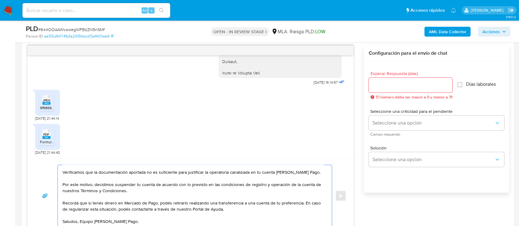
type textarea "Hola [PERSON_NAME], Muchas gracias por la respuesta. Analizamos tu caso y notam…"
drag, startPoint x: 422, startPoint y: 63, endPoint x: 416, endPoint y: 78, distance: 16.1
click at [417, 78] on div "Configuración para el envío de chat Esperar Respuesta (días) El número debe ser…" at bounding box center [436, 119] width 145 height 148
click at [416, 80] on div at bounding box center [411, 85] width 84 height 15
click at [416, 81] on input "Esperar Respuesta (días)" at bounding box center [411, 85] width 84 height 8
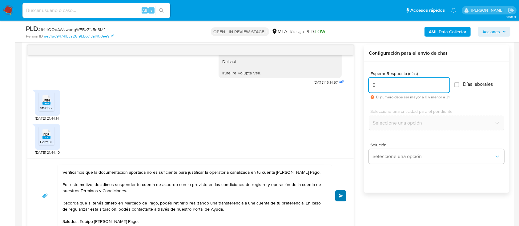
type input "0"
click at [341, 193] on button "Enviar" at bounding box center [340, 196] width 11 height 11
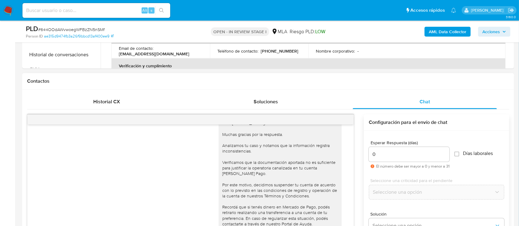
scroll to position [236, 0]
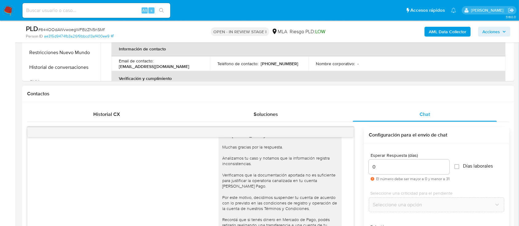
click at [348, 134] on div at bounding box center [190, 133] width 326 height 10
click at [342, 132] on div at bounding box center [190, 133] width 326 height 10
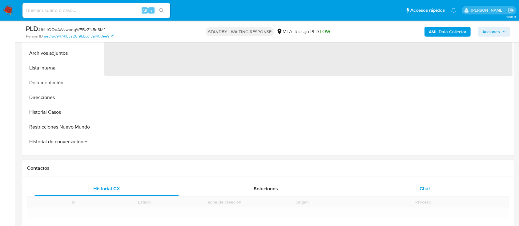
scroll to position [246, 0]
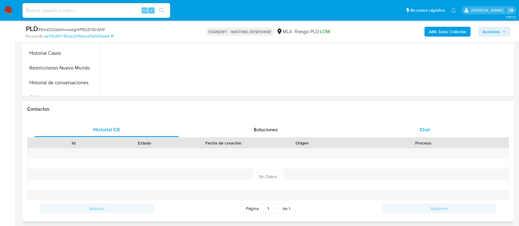
click at [410, 130] on div "Chat" at bounding box center [425, 130] width 144 height 15
select select "10"
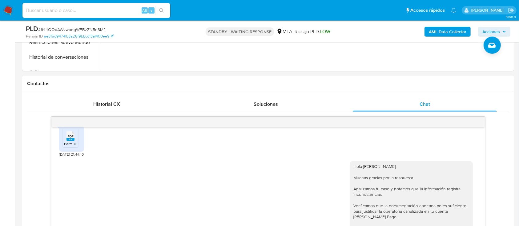
scroll to position [922, 0]
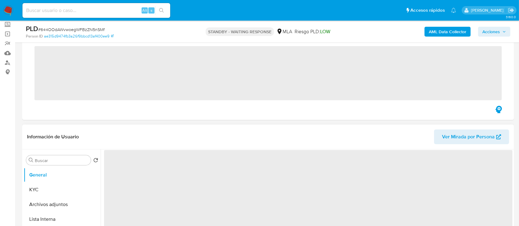
scroll to position [164, 0]
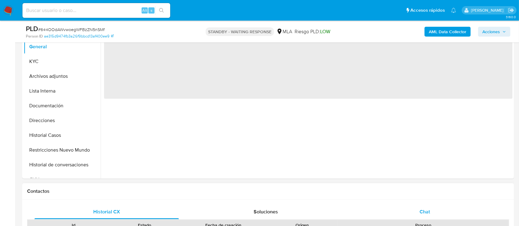
click at [419, 209] on div "Chat" at bounding box center [425, 212] width 144 height 15
select select "10"
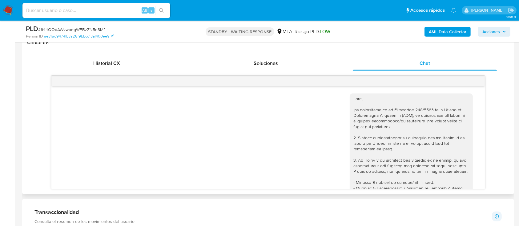
scroll to position [922, 0]
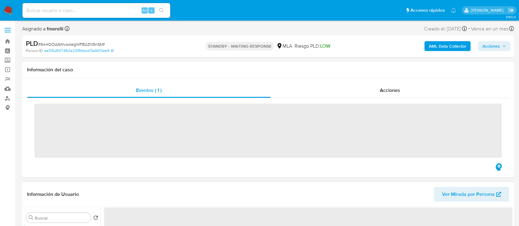
scroll to position [123, 0]
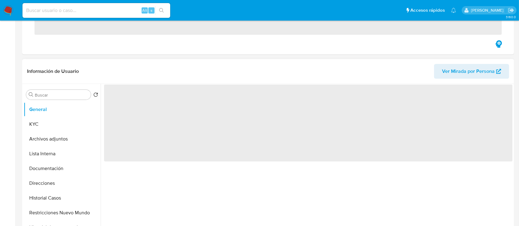
select select "10"
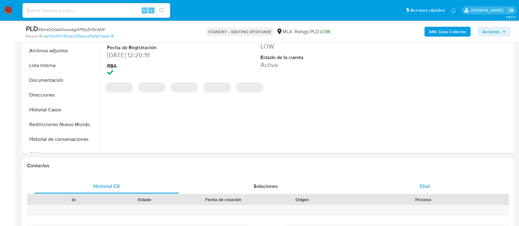
click at [416, 183] on div "Chat" at bounding box center [425, 186] width 144 height 15
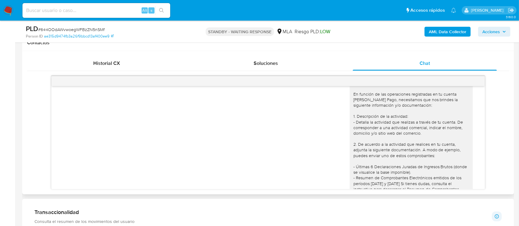
scroll to position [493, 0]
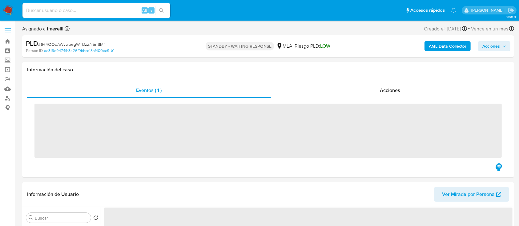
select select "10"
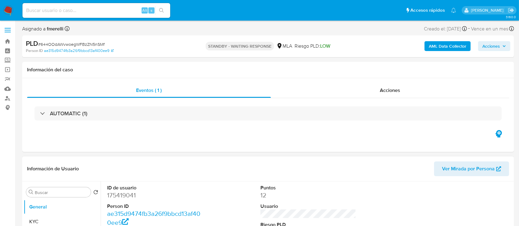
click at [209, 158] on div "Información de Usuario Ver Mirada por Persona" at bounding box center [268, 169] width 492 height 25
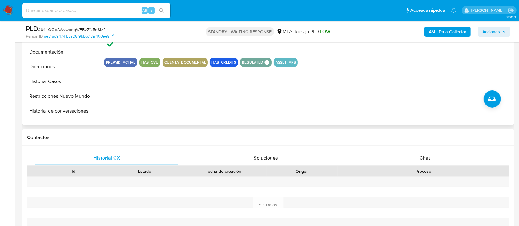
scroll to position [193, 0]
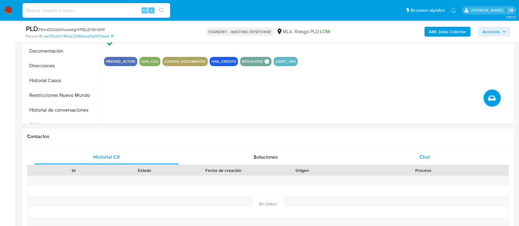
click at [403, 162] on div "Chat" at bounding box center [425, 157] width 144 height 15
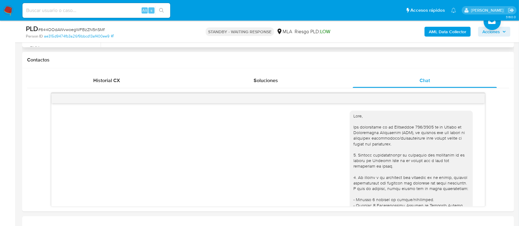
scroll to position [922, 0]
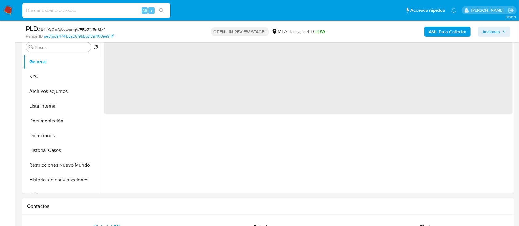
scroll to position [252, 0]
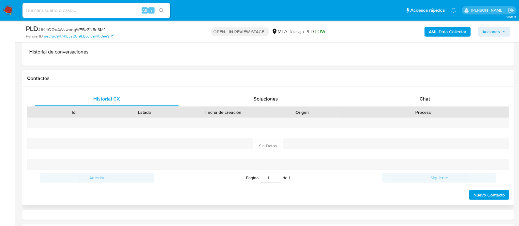
select select "10"
click at [420, 102] on div "Chat" at bounding box center [425, 99] width 144 height 15
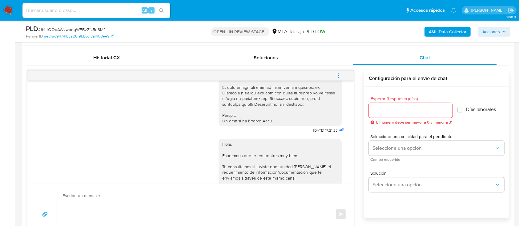
scroll to position [287, 0]
drag, startPoint x: 300, startPoint y: 140, endPoint x: 318, endPoint y: 141, distance: 18.2
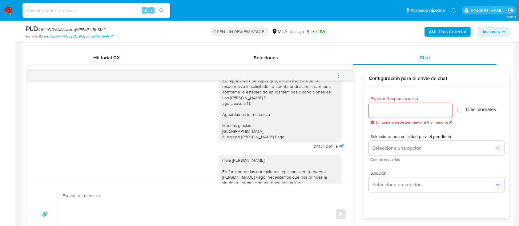
scroll to position [411, 0]
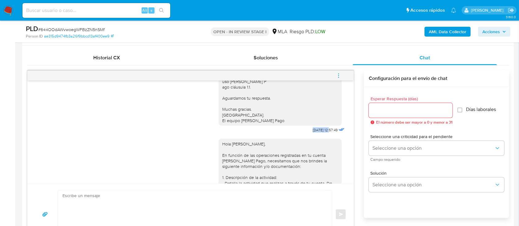
drag, startPoint x: 298, startPoint y: 148, endPoint x: 317, endPoint y: 147, distance: 19.2
click at [317, 135] on div "Hola, Esperamos que te encuentres muy bien. Te consultamos si tuviste oportunid…" at bounding box center [283, 72] width 128 height 124
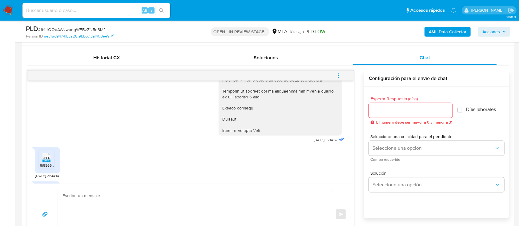
scroll to position [739, 0]
drag, startPoint x: 314, startPoint y: 157, endPoint x: 320, endPoint y: 157, distance: 5.6
copy span "11/09/2025"
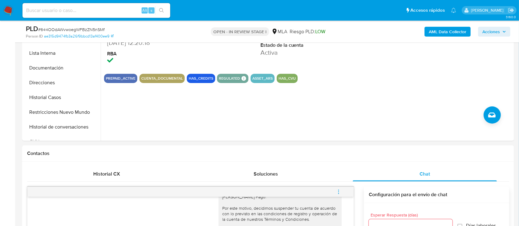
scroll to position [47, 0]
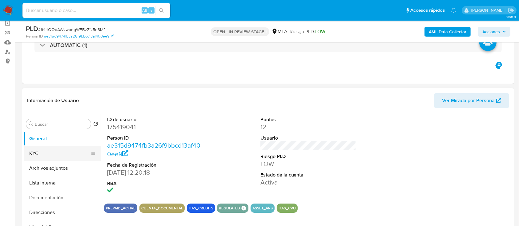
click at [34, 156] on button "KYC" at bounding box center [60, 153] width 72 height 15
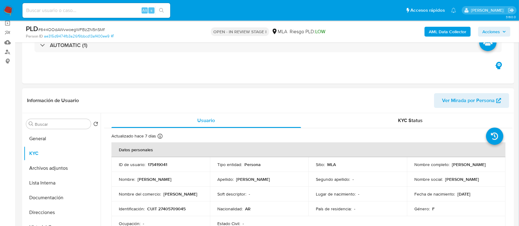
drag, startPoint x: 411, startPoint y: 169, endPoint x: 472, endPoint y: 168, distance: 60.7
click at [472, 168] on td "Nombre completo : Stephanie Ginette Ciccotosto" at bounding box center [456, 164] width 99 height 15
copy p "[PERSON_NAME]"
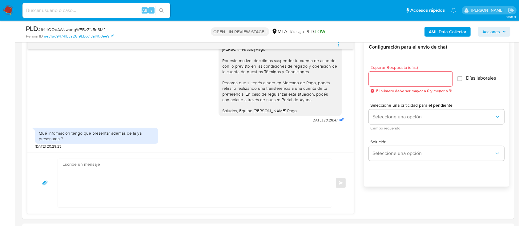
scroll to position [416, 0]
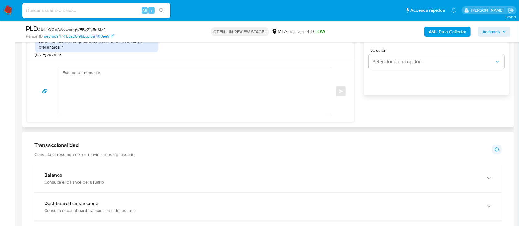
click at [237, 86] on textarea at bounding box center [194, 91] width 262 height 48
paste textarea "[PERSON_NAME]"
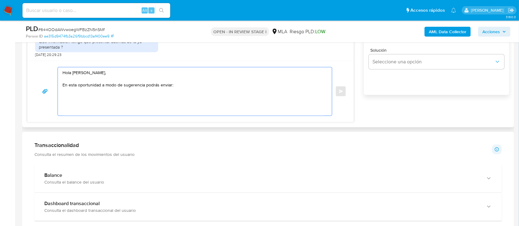
drag, startPoint x: 102, startPoint y: 86, endPoint x: 190, endPoint y: 85, distance: 87.5
click at [190, 85] on textarea "Hola Stephanie Ginette Ciccotosto, En esta oportunidad a modo de sugerencia pod…" at bounding box center [194, 91] width 262 height 48
paste textarea "A modo de ejemplo, puedes enviar uno de estos comprobantes"
click at [103, 85] on textarea "Hola Stephanie Ginette Ciccotosto, En esta oportunidad A modo de ejemplo, puede…" at bounding box center [194, 91] width 262 height 48
click at [230, 87] on textarea "Hola Stephanie Ginette Ciccotosto, En esta oportunidad a modo de ejemplo, puede…" at bounding box center [194, 91] width 262 height 48
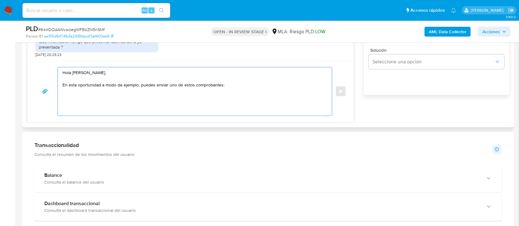
paste textarea "- Últimas 6 Declaraciones Juradas de Ingresos Brutos (donde se visualice la bas…"
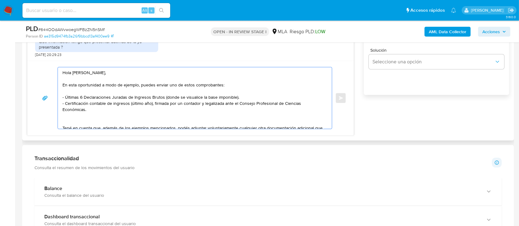
click at [115, 124] on textarea "Hola Stephanie Ginette Ciccotosto, En esta oportunidad a modo de ejemplo, puede…" at bounding box center [194, 98] width 262 height 62
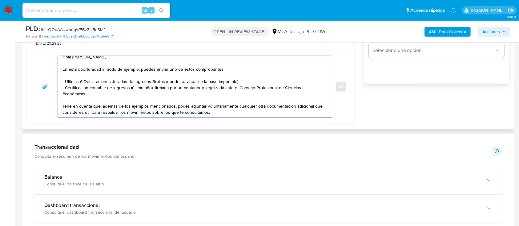
scroll to position [457, 0]
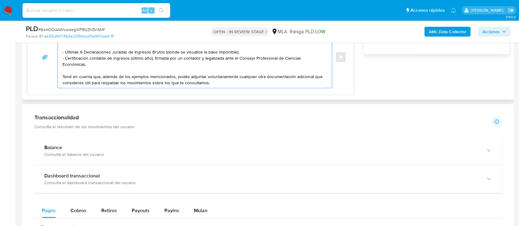
click at [228, 79] on textarea "Hola Stephanie Ginette Ciccotosto, En esta oportunidad a modo de ejemplo, puede…" at bounding box center [194, 57] width 262 height 62
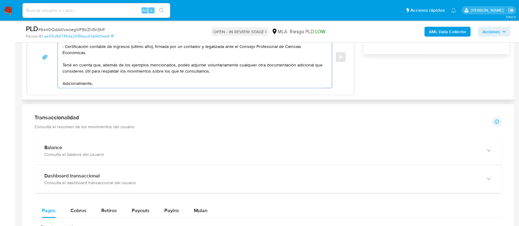
paste textarea "En función de las operaciones registradas en tu cuenta de Mercado Pago, necesit…"
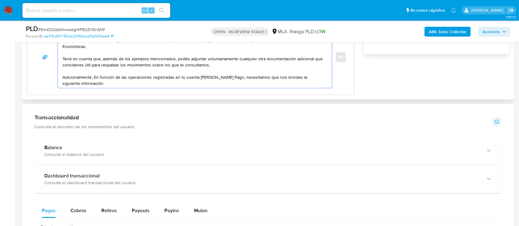
click at [97, 78] on textarea "Hola Stephanie Ginette Ciccotosto, En esta oportunidad a modo de ejemplo, puede…" at bounding box center [194, 57] width 262 height 62
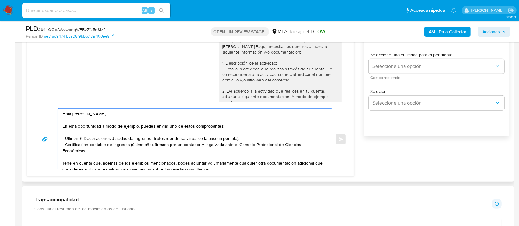
scroll to position [454, 0]
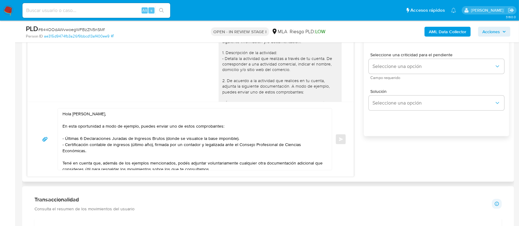
drag, startPoint x: 222, startPoint y: 70, endPoint x: 218, endPoint y: 70, distance: 4.7
click at [222, 70] on div "Hola Stephanie Ginette Ciccotosto, En función de las operaciones registradas en…" at bounding box center [280, 175] width 116 height 319
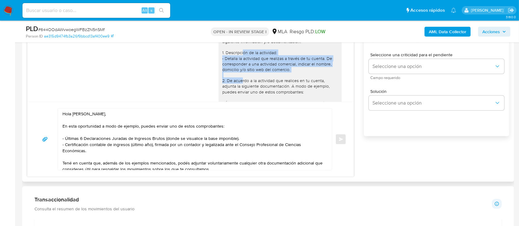
drag, startPoint x: 217, startPoint y: 70, endPoint x: 292, endPoint y: 88, distance: 77.8
click at [293, 88] on div "Hola Stephanie Ginette Ciccotosto, En función de las operaciones registradas en…" at bounding box center [280, 175] width 116 height 319
copy div "1. Descripción de la actividad: - Detalla la actividad que realizas a través de…"
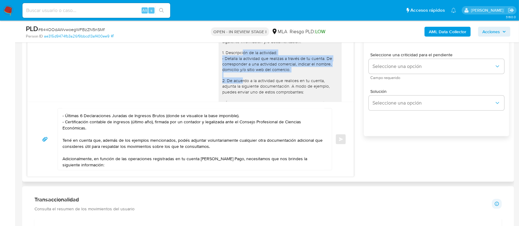
scroll to position [41, 0]
click at [224, 154] on textarea "Hola Stephanie Ginette Ciccotosto, En esta oportunidad a modo de ejemplo, puede…" at bounding box center [194, 140] width 262 height 62
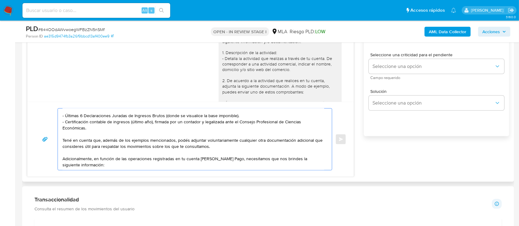
paste textarea "1. Descripción de la actividad: - Detalla la actividad que realizas a través de…"
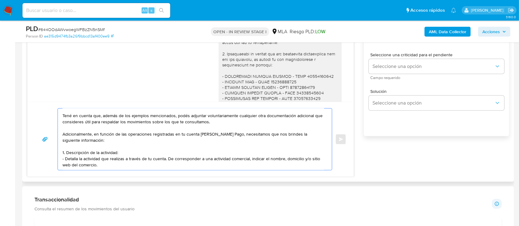
scroll to position [577, 0]
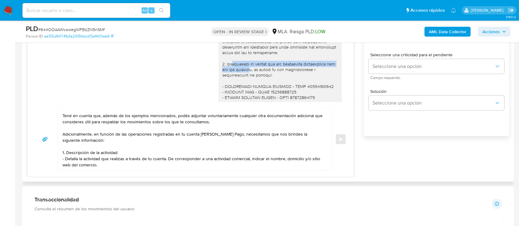
drag, startPoint x: 222, startPoint y: 80, endPoint x: 241, endPoint y: 87, distance: 20.9
click at [241, 87] on div "Hola Stephanie Ginette Ciccotosto, En función de las operaciones registradas en…" at bounding box center [280, 52] width 116 height 319
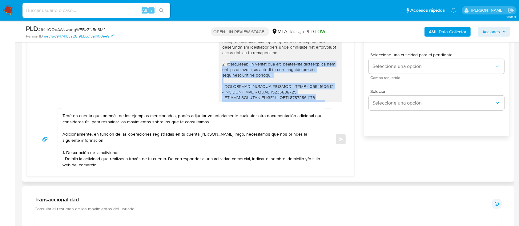
drag, startPoint x: 320, startPoint y: 92, endPoint x: 212, endPoint y: 93, distance: 107.8
click at [222, 80] on div "Hola Stephanie Ginette Ciccotosto, En función de las operaciones registradas en…" at bounding box center [280, 52] width 116 height 319
copy div "Proporciona el vínculo con las siguientes contrapartes con las que operaste, el…"
click at [118, 169] on textarea "Hola Stephanie Ginette Ciccotosto, En esta oportunidad a modo de ejemplo, puede…" at bounding box center [194, 140] width 262 height 62
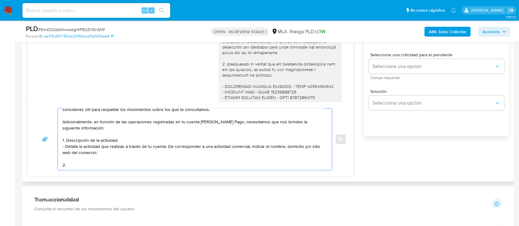
paste textarea "Proporciona el vínculo con las siguientes contrapartes con las que operaste, el…"
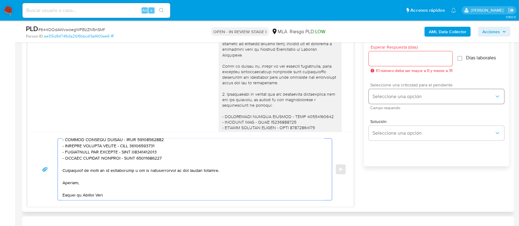
scroll to position [334, 0]
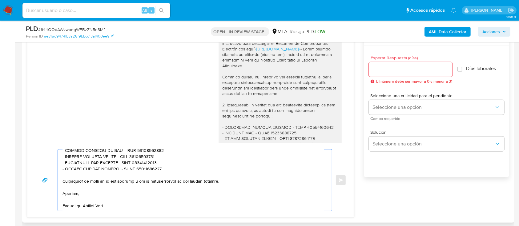
type textarea "Hola Stephanie Ginette Ciccotosto, En esta oportunidad a modo de ejemplo, puede…"
click at [384, 76] on div at bounding box center [411, 69] width 84 height 15
click at [391, 67] on input "Esperar Respuesta (días)" at bounding box center [411, 70] width 84 height 8
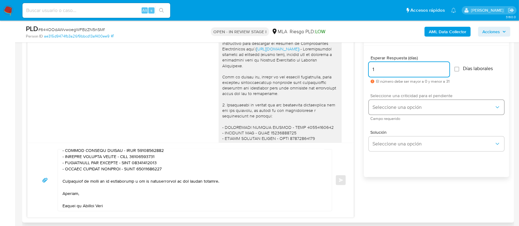
type input "1"
click at [372, 111] on button "Seleccione una opción" at bounding box center [437, 107] width 136 height 15
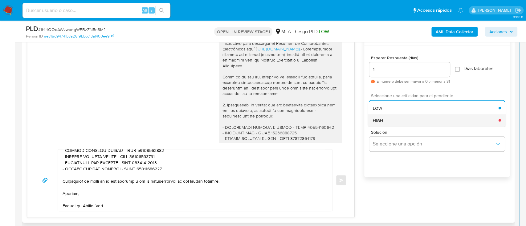
click at [377, 119] on span "HIGH" at bounding box center [378, 121] width 10 height 6
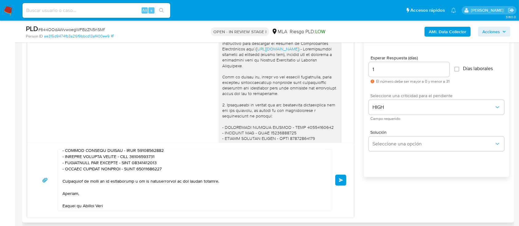
click at [341, 181] on span "Enviar" at bounding box center [341, 181] width 4 height 4
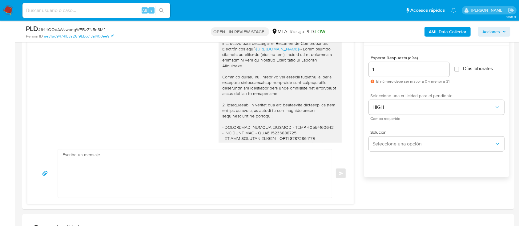
scroll to position [1205, 0]
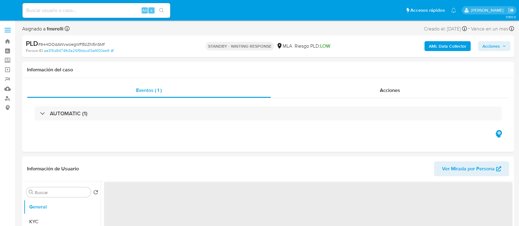
select select "10"
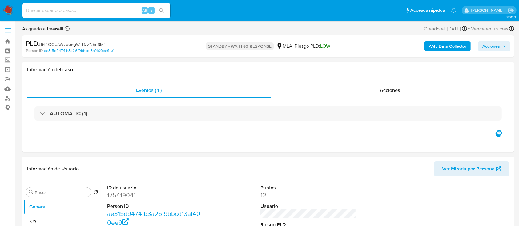
click at [115, 16] on div "Alt s" at bounding box center [96, 10] width 148 height 15
click at [121, 11] on input at bounding box center [96, 10] width 148 height 8
paste input "pF0ifXhsImf5iezA4wjhwRf4"
type input "pF0ifXhsImf5iezA4wjhwRf4"
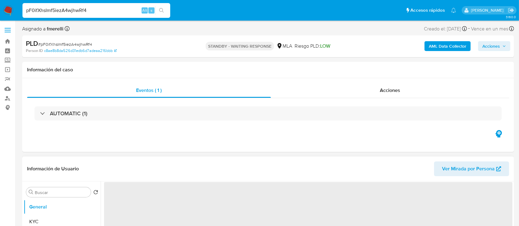
select select "10"
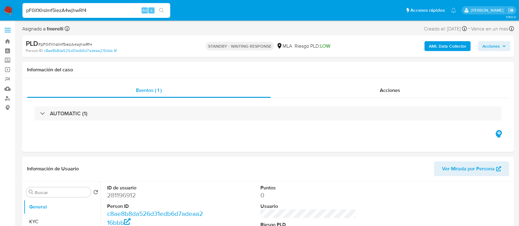
click at [128, 13] on input "pF0ifXhsImf5iezA4wjhwRf4" at bounding box center [96, 10] width 148 height 8
paste input "RpXW19K03efvsQsceeWHwKyG"
type input "RpXW19K03efvsQsceeWHwKyG"
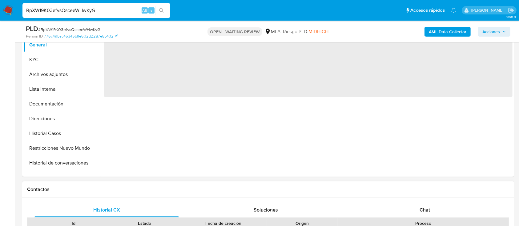
scroll to position [205, 0]
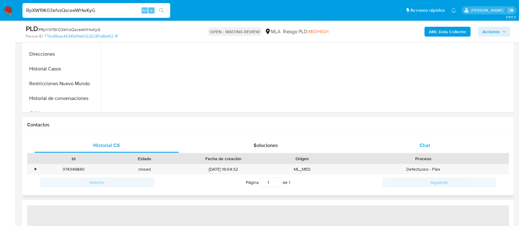
click at [427, 146] on span "Chat" at bounding box center [425, 145] width 10 height 7
select select "10"
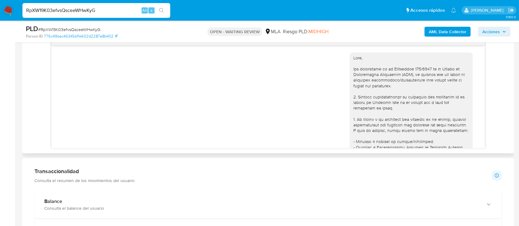
scroll to position [923, 0]
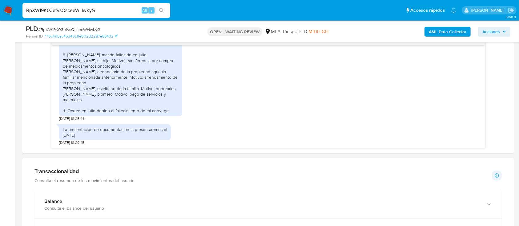
click at [82, 9] on input "RpXW19K03efvsQsceeWHwKyG" at bounding box center [96, 10] width 148 height 8
paste input "wSItQ8kdHY5IWx4anITBuCCo"
type input "wSItQ8kdHY5IWx4anITBuCCo"
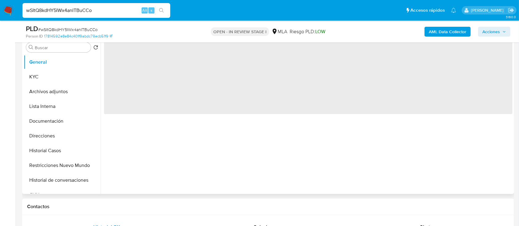
select select "10"
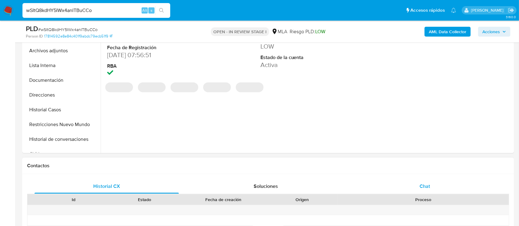
click at [425, 189] on span "Chat" at bounding box center [425, 186] width 10 height 7
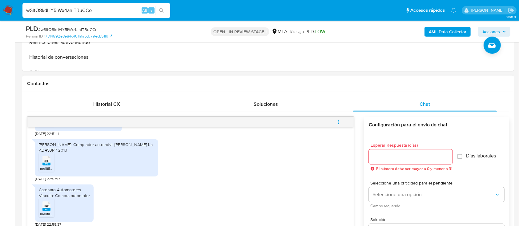
scroll to position [287, 0]
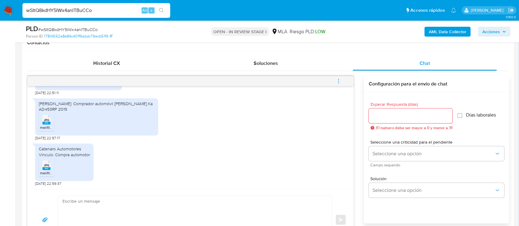
click at [47, 124] on rect at bounding box center [47, 123] width 8 height 3
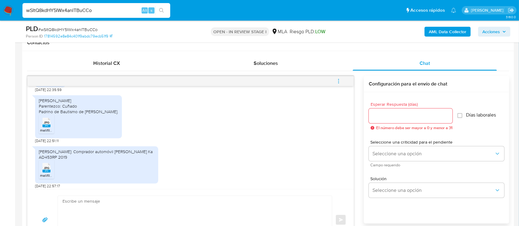
scroll to position [606, 0]
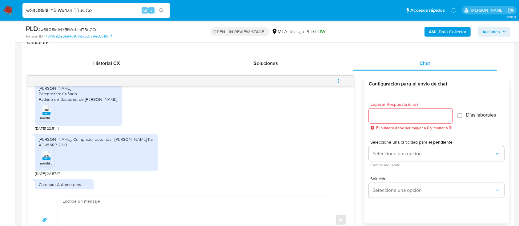
click at [99, 210] on textarea at bounding box center [194, 220] width 262 height 48
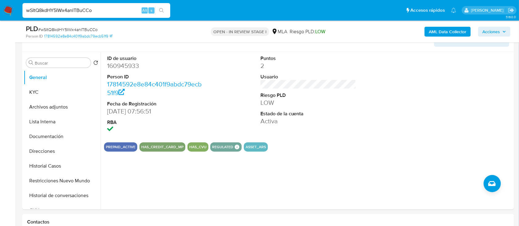
scroll to position [41, 0]
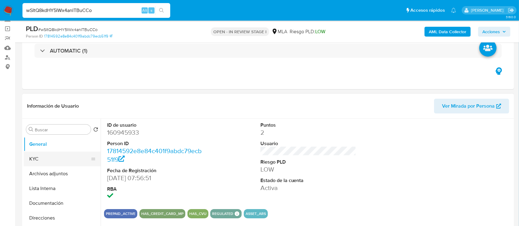
click at [63, 164] on button "KYC" at bounding box center [60, 159] width 72 height 15
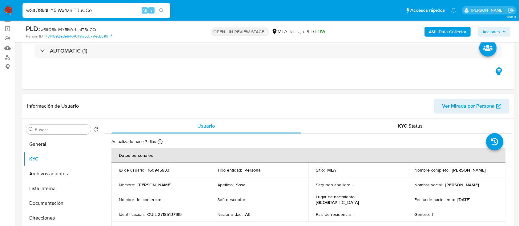
drag, startPoint x: 451, startPoint y: 169, endPoint x: 492, endPoint y: 174, distance: 40.9
click at [492, 174] on td "Nombre completo : [PERSON_NAME]" at bounding box center [456, 170] width 99 height 15
copy p "[PERSON_NAME]"
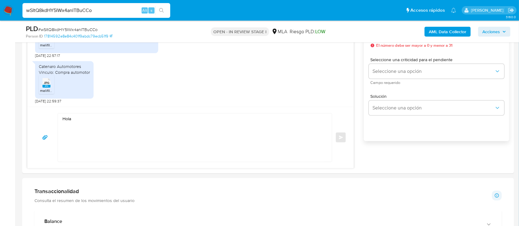
scroll to position [411, 0]
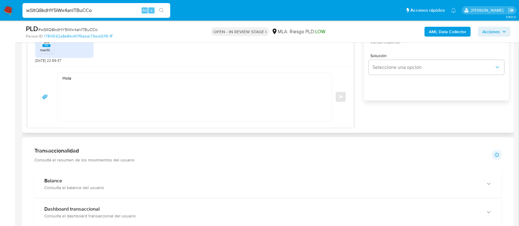
click at [81, 81] on textarea "Hola" at bounding box center [194, 97] width 262 height 48
paste textarea "[PERSON_NAME]"
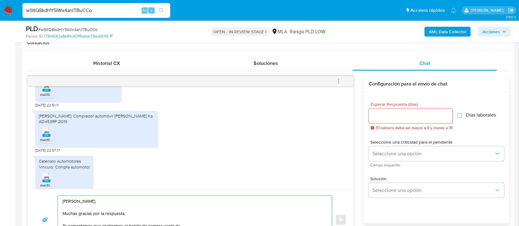
scroll to position [647, 0]
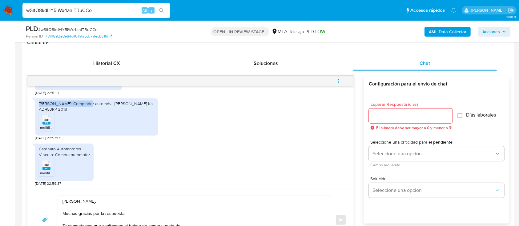
drag, startPoint x: 39, startPoint y: 104, endPoint x: 85, endPoint y: 103, distance: 45.9
click at [85, 103] on div "[PERSON_NAME]: Comprador automóvil [PERSON_NAME] Ka AD453RP 2019" at bounding box center [97, 106] width 116 height 11
copy div "[PERSON_NAME]"
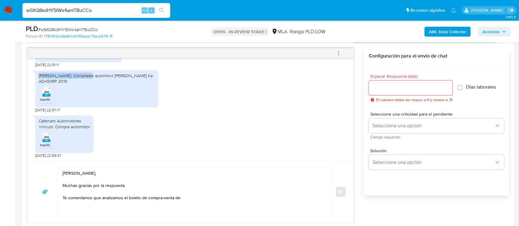
scroll to position [328, 0]
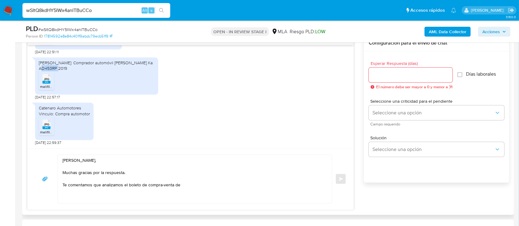
drag, startPoint x: 96, startPoint y: 68, endPoint x: 110, endPoint y: 68, distance: 13.6
click at [110, 68] on div "[PERSON_NAME]: Comprador automóvil [PERSON_NAME] Ka AD453RP 2019" at bounding box center [97, 65] width 116 height 11
copy div "[PERSON_NAME] Ka"
click at [205, 188] on textarea "[PERSON_NAME], Muchas gracias por la respuesta. Te comentamos que analizamos el…" at bounding box center [194, 179] width 262 height 48
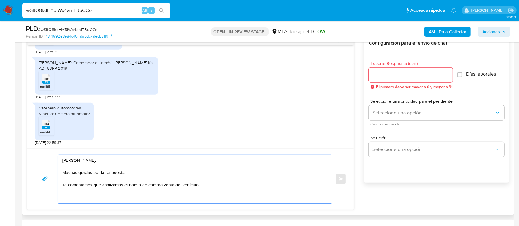
paste textarea "[PERSON_NAME] Ka"
drag, startPoint x: 105, startPoint y: 185, endPoint x: 207, endPoint y: 188, distance: 102.0
click at [207, 188] on textarea "[PERSON_NAME], Muchas gracias por la respuesta. Te comentamos que analizamos el…" at bounding box center [194, 179] width 262 height 48
drag, startPoint x: 237, startPoint y: 191, endPoint x: 264, endPoint y: 210, distance: 32.4
click at [278, 195] on textarea "[PERSON_NAME], Muchas gracias por la respuesta. Te comentamos que analizamos el…" at bounding box center [194, 179] width 262 height 48
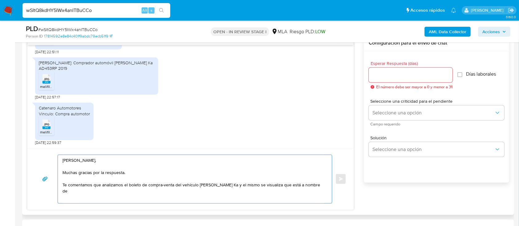
click at [311, 186] on textarea "[PERSON_NAME], Muchas gracias por la respuesta. Te comentamos que analizamos el…" at bounding box center [194, 179] width 262 height 48
drag, startPoint x: 150, startPoint y: 193, endPoint x: 199, endPoint y: 193, distance: 48.7
click at [199, 193] on textarea "[PERSON_NAME], Muchas gracias por la respuesta. Te comentamos que analizamos el…" at bounding box center [194, 179] width 262 height 48
paste textarea "[PERSON_NAME]"
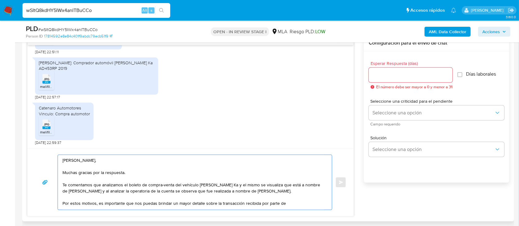
paste textarea "[PERSON_NAME]"
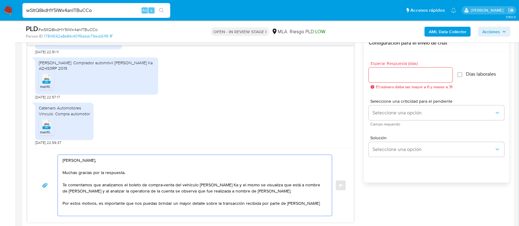
scroll to position [0, 0]
paste textarea "24295585745"
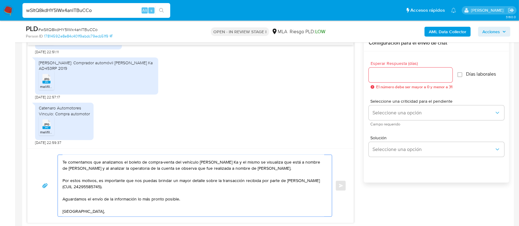
scroll to position [35, 0]
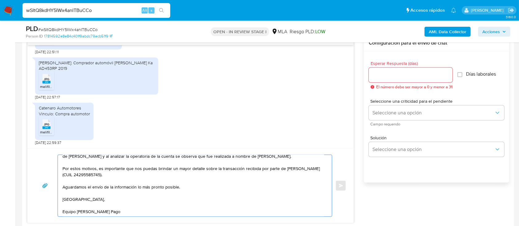
type textarea "[PERSON_NAME], Muchas gracias por la respuesta. Te comentamos que analizamos el…"
click at [403, 75] on input "Esperar Respuesta (días)" at bounding box center [411, 75] width 84 height 8
type input "1"
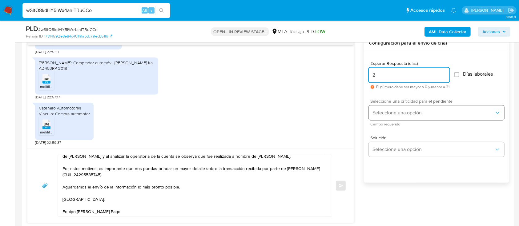
type input "2"
click at [400, 114] on span "Seleccione una opción" at bounding box center [434, 113] width 122 height 6
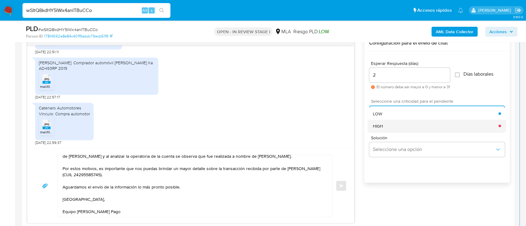
click at [410, 128] on div "HIGH" at bounding box center [436, 126] width 126 height 12
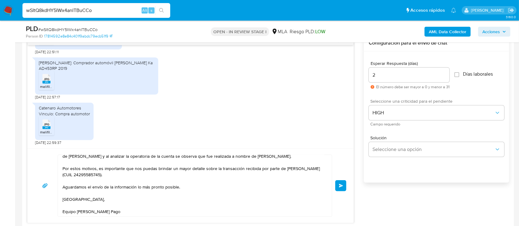
click at [338, 185] on button "Enviar" at bounding box center [340, 185] width 11 height 11
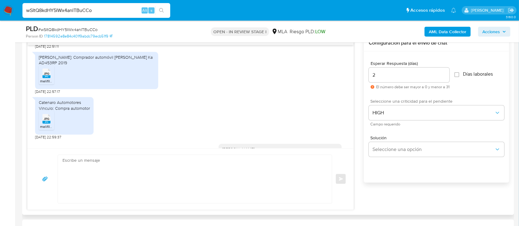
scroll to position [772, 0]
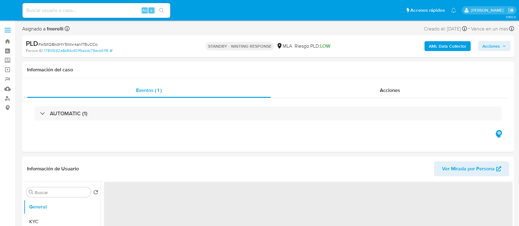
select select "10"
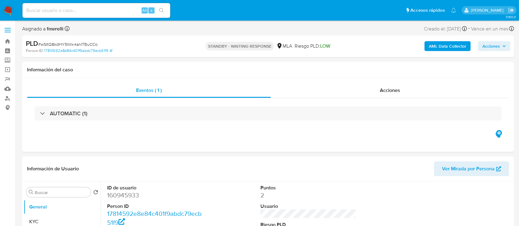
click at [92, 12] on input at bounding box center [96, 10] width 148 height 8
paste input "cZXpDuz1qcABen0gnBjQnihj"
type input "cZXpDuz1qcABen0gnBjQnihj"
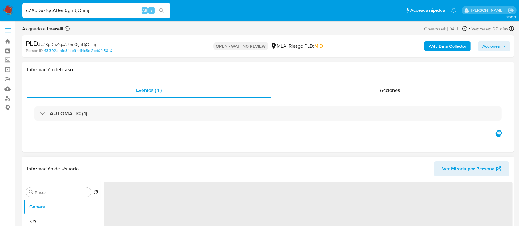
select select "10"
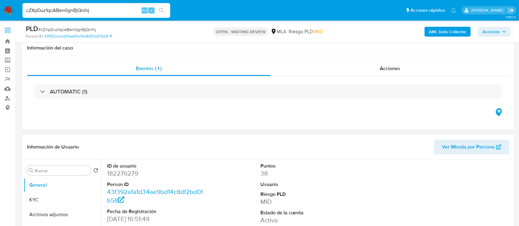
scroll to position [156, 0]
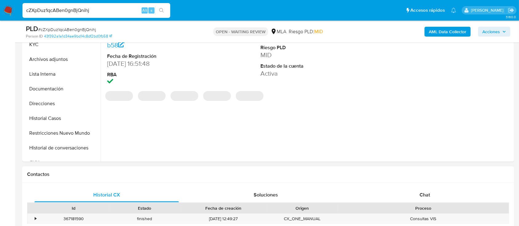
click at [408, 186] on div "Historial CX Soluciones Chat Id Estado Fecha de creación Origen Proceso • 36718…" at bounding box center [268, 214] width 492 height 63
click at [407, 188] on div "Chat" at bounding box center [425, 195] width 144 height 15
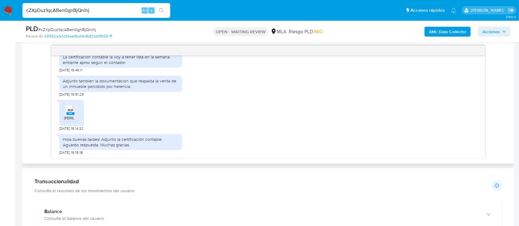
scroll to position [319, 0]
click at [100, 9] on input "cZXpDuz1qcABen0gnBjQnihj" at bounding box center [96, 10] width 148 height 8
paste input "KW3cOmJhYnhCU4U0hr49rens"
type input "KW3cOmJhYnhCU4U0hr49rens"
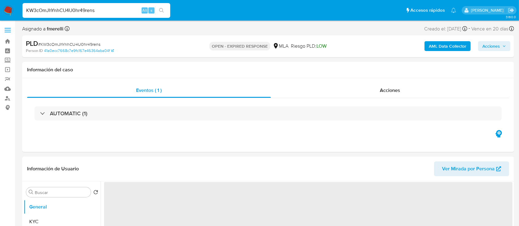
select select "10"
